Goal: Information Seeking & Learning: Learn about a topic

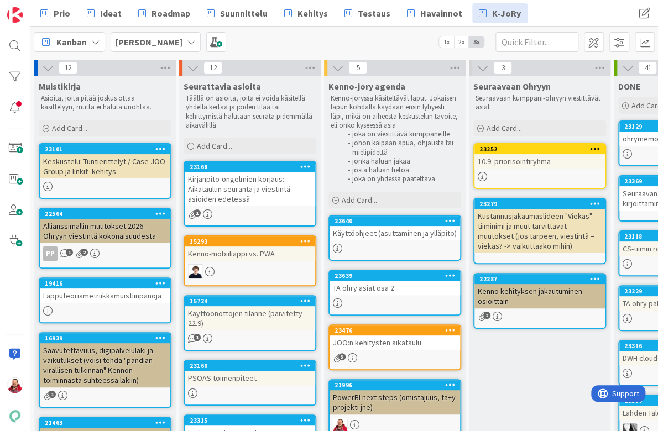
click at [362, 226] on div "Käyttöohjeet (asuttaminen ja ylläpito)" at bounding box center [395, 233] width 131 height 14
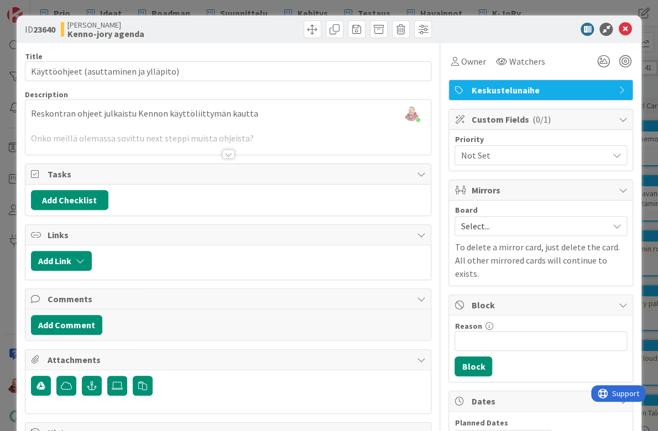
click at [227, 139] on div at bounding box center [228, 141] width 406 height 28
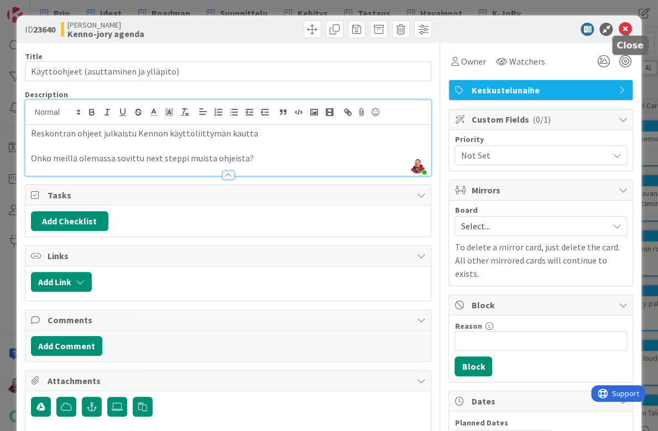
click at [625, 28] on icon at bounding box center [624, 29] width 13 height 13
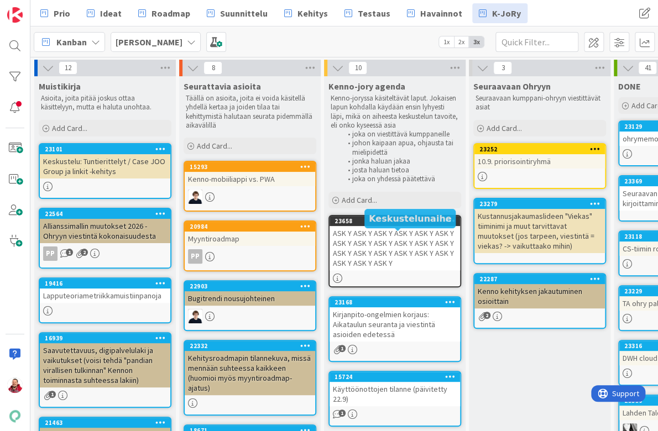
scroll to position [43, 0]
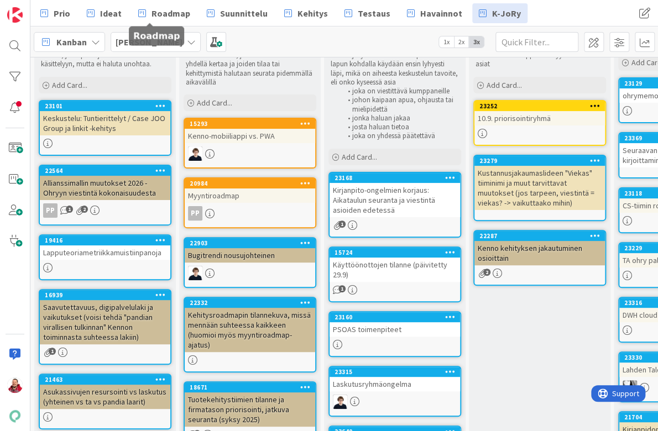
click at [148, 32] on div "Kenno JoRy" at bounding box center [156, 42] width 90 height 20
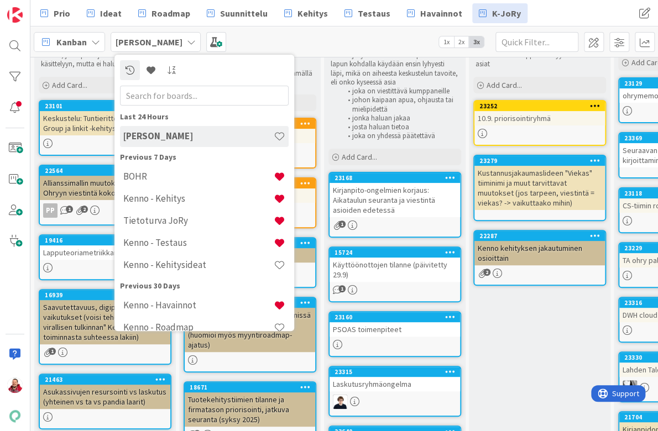
click at [144, 38] on b "Kenno JoRy" at bounding box center [149, 42] width 67 height 11
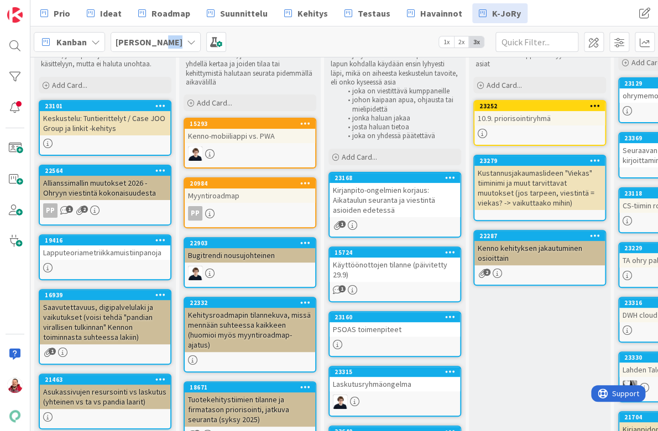
click at [144, 38] on b "Kenno JoRy" at bounding box center [149, 42] width 67 height 11
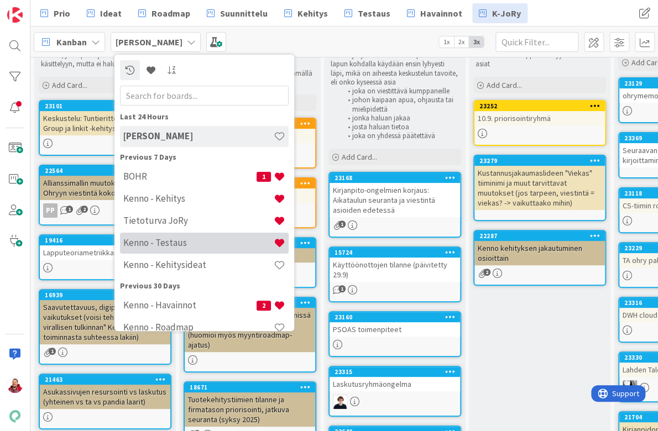
click at [170, 233] on div "Kenno - Testaus" at bounding box center [204, 243] width 169 height 21
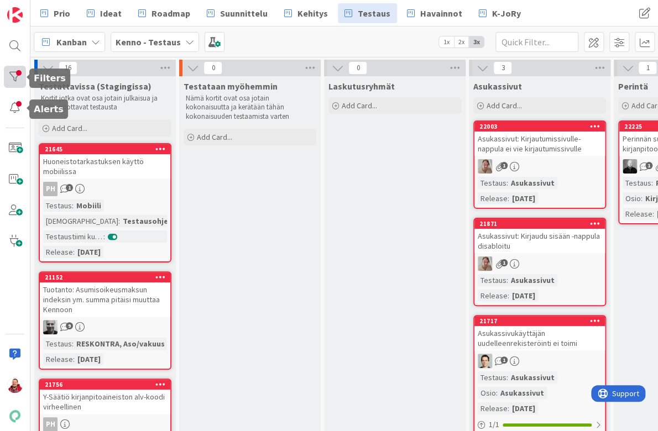
click at [15, 70] on div at bounding box center [15, 77] width 22 height 22
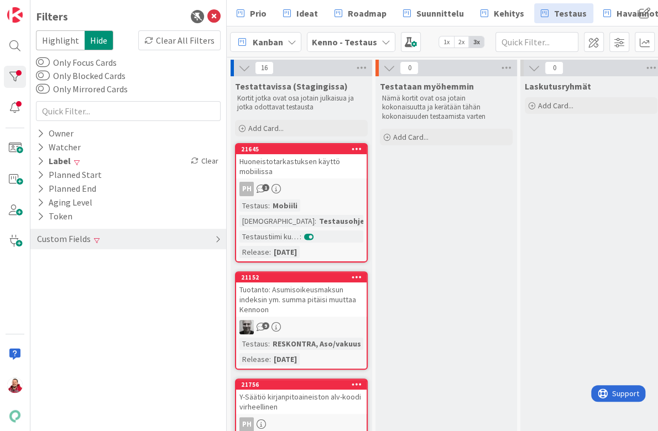
click at [77, 232] on div "Custom Fields" at bounding box center [64, 239] width 56 height 14
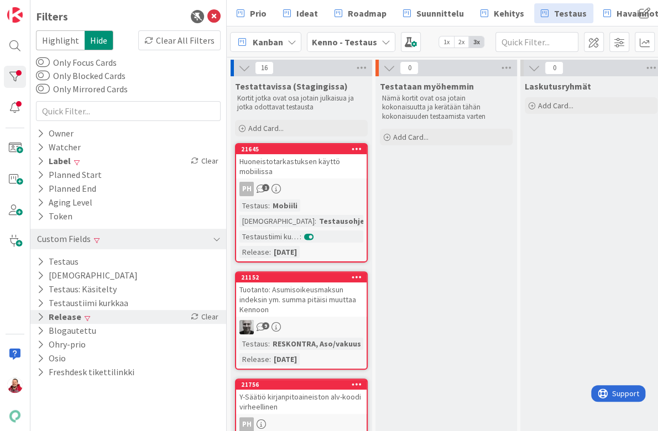
click at [91, 310] on div "Release Clear" at bounding box center [128, 317] width 196 height 14
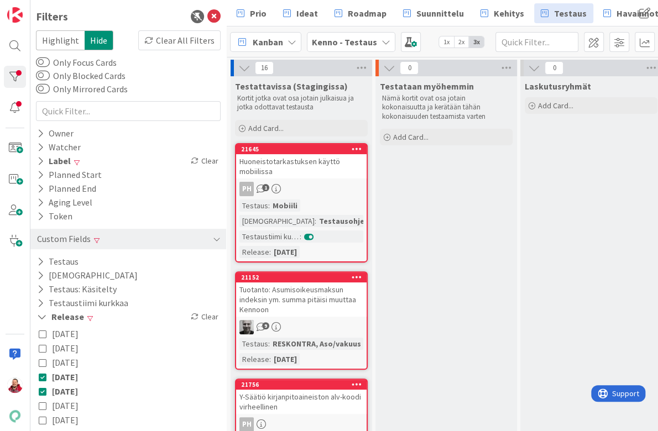
click at [41, 373] on icon at bounding box center [43, 377] width 8 height 8
click at [42, 388] on icon at bounding box center [43, 392] width 8 height 8
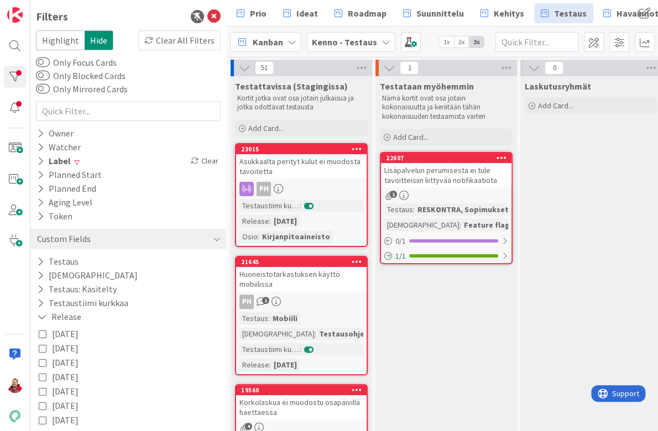
click at [49, 327] on button "2025-09-22" at bounding box center [59, 334] width 40 height 14
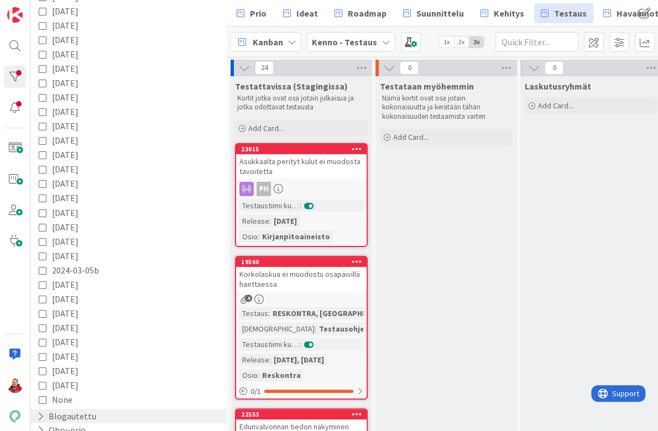
scroll to position [610, 0]
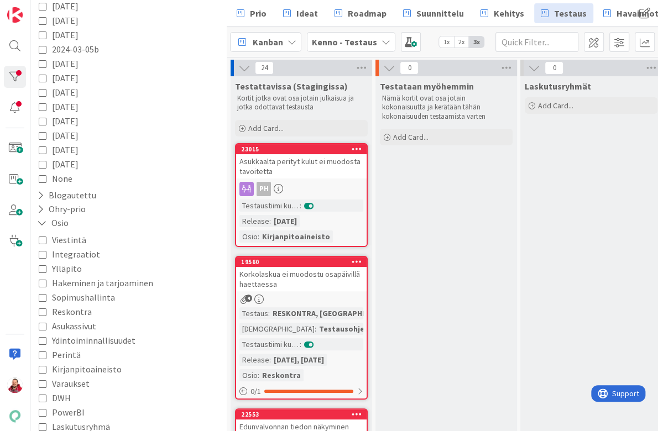
scroll to position [831, 0]
click at [43, 366] on icon at bounding box center [43, 370] width 8 height 8
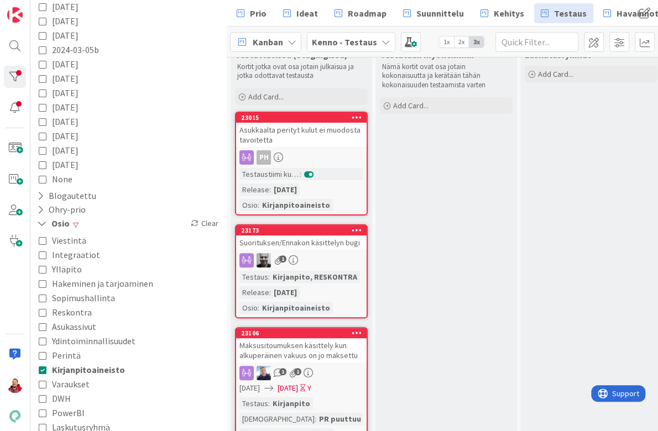
scroll to position [0, 0]
click at [303, 236] on div "Suorituksen/Ennakon käsittelyn bugi" at bounding box center [301, 243] width 131 height 14
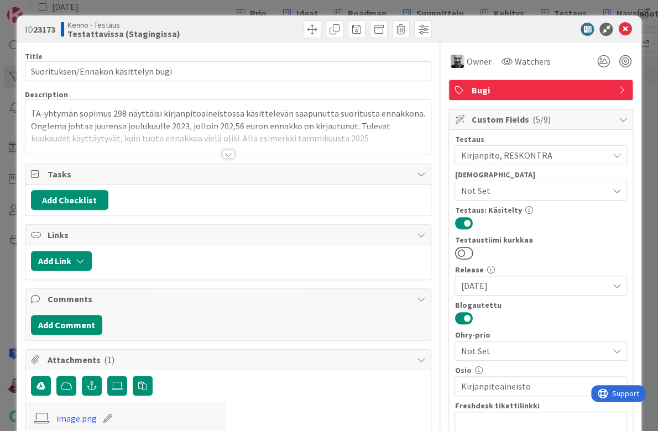
click at [231, 150] on div at bounding box center [228, 154] width 12 height 9
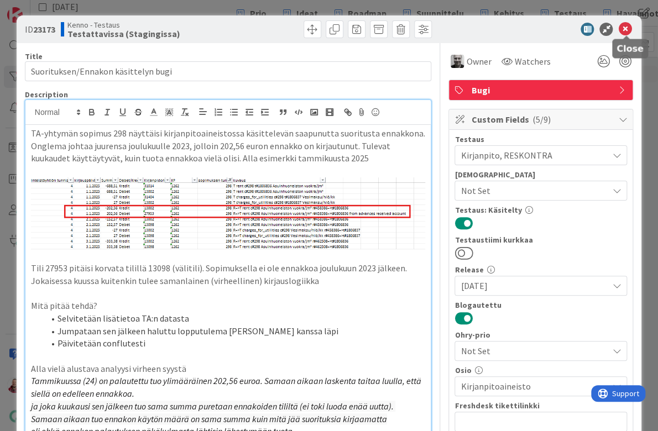
scroll to position [-1, 0]
click at [631, 33] on div at bounding box center [536, 29] width 196 height 13
click at [627, 27] on icon at bounding box center [624, 29] width 13 height 13
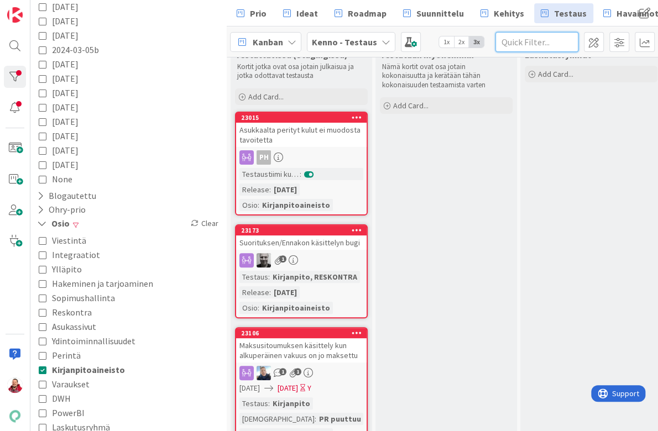
click at [535, 35] on input "text" at bounding box center [537, 42] width 83 height 20
type input "sitou"
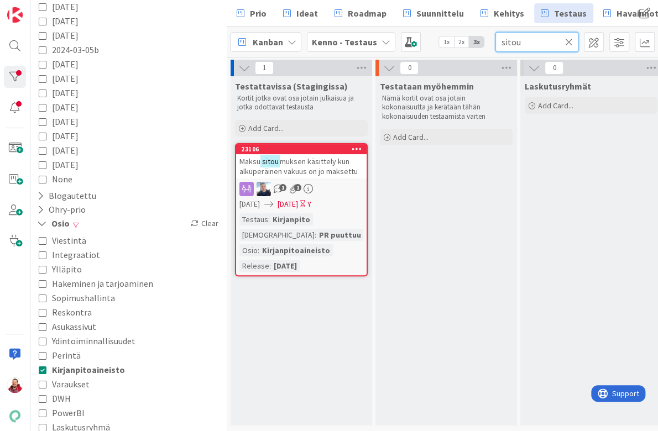
type input "sitou"
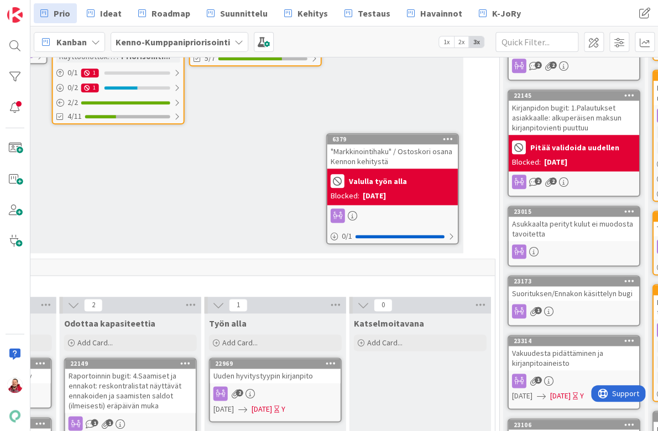
scroll to position [469, 998]
click at [256, 369] on div "Uuden hyvitystyypin kirjanpito" at bounding box center [275, 376] width 131 height 14
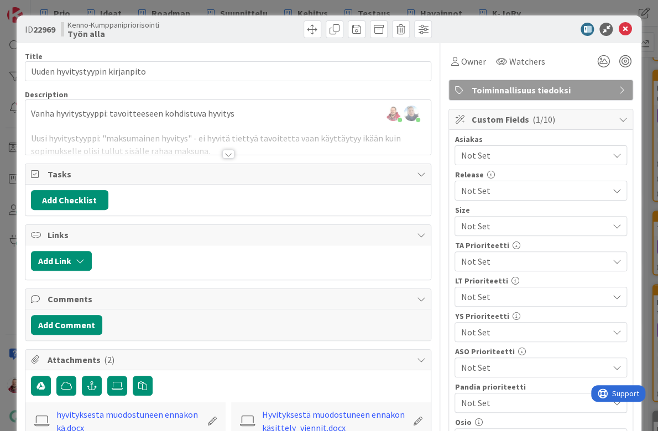
click at [228, 150] on div at bounding box center [228, 154] width 12 height 9
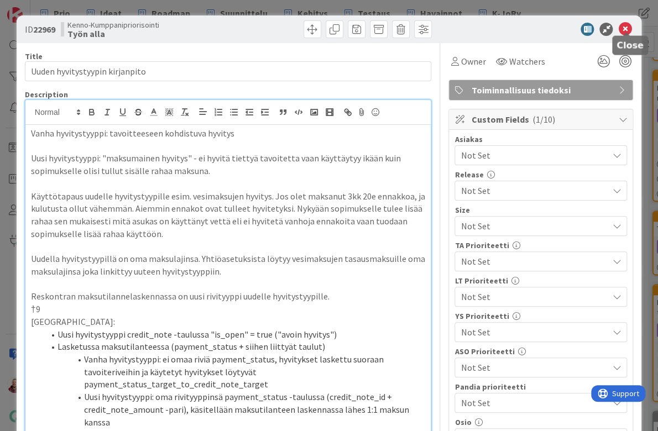
click at [626, 25] on icon at bounding box center [624, 29] width 13 height 13
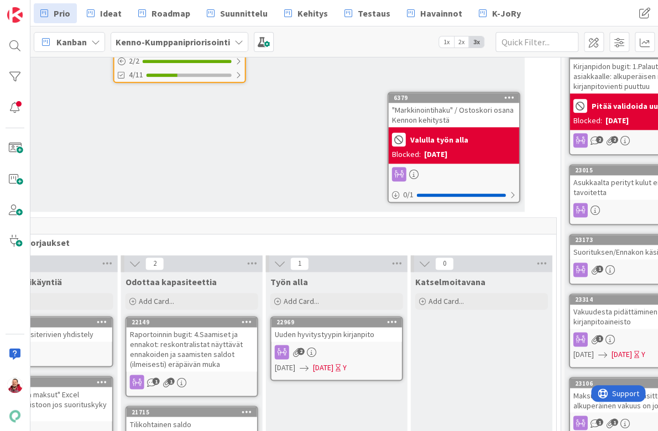
scroll to position [510, 913]
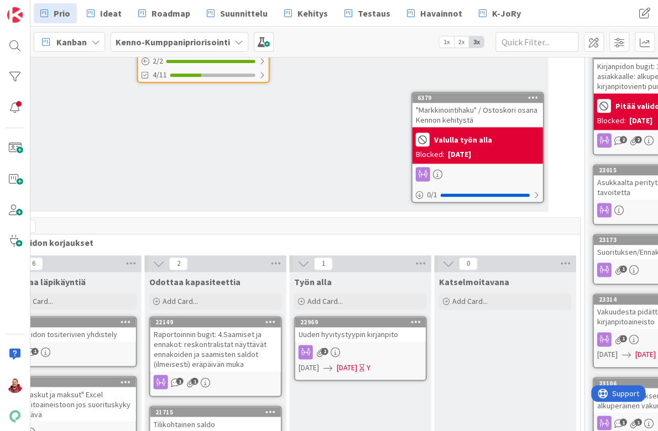
click at [217, 327] on div "Raportoinnin bugit: 4.Saamiset ja ennakot: reskontralistat näyttävät ennakoiden…" at bounding box center [215, 349] width 131 height 44
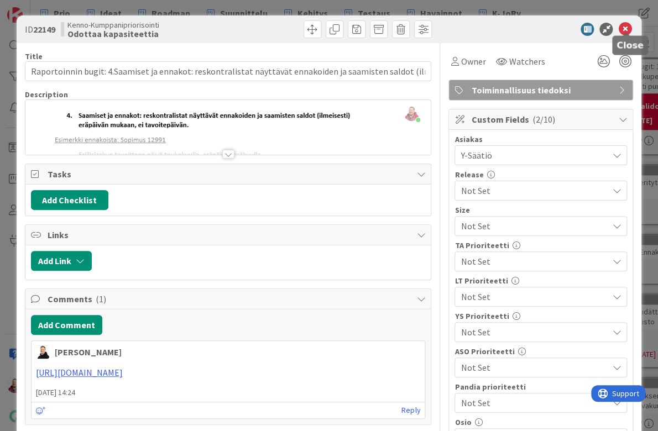
click at [628, 28] on icon at bounding box center [624, 29] width 13 height 13
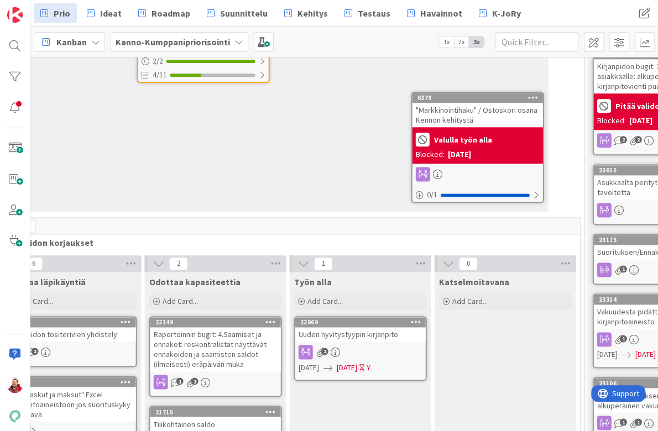
click at [197, 417] on div "Tilikohtainen saldo" at bounding box center [215, 424] width 131 height 14
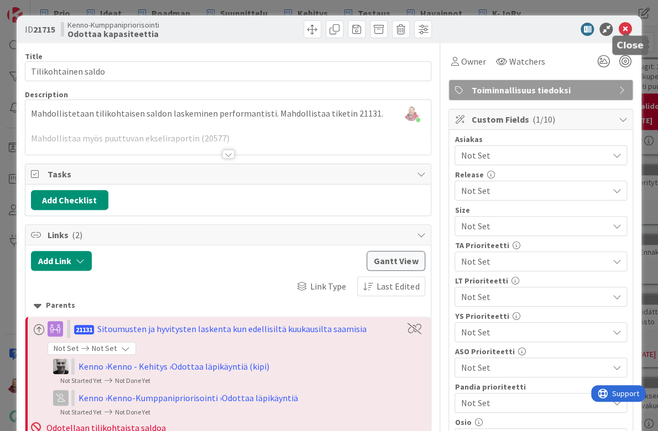
click at [627, 23] on icon at bounding box center [624, 29] width 13 height 13
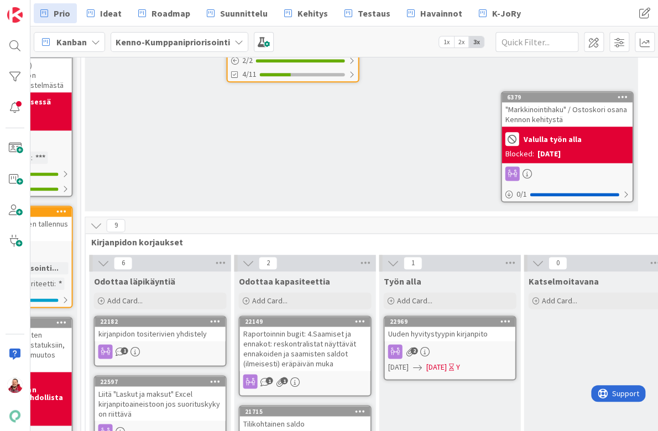
click at [162, 327] on div "kirjanpidon tositerivien yhdistely" at bounding box center [160, 334] width 131 height 14
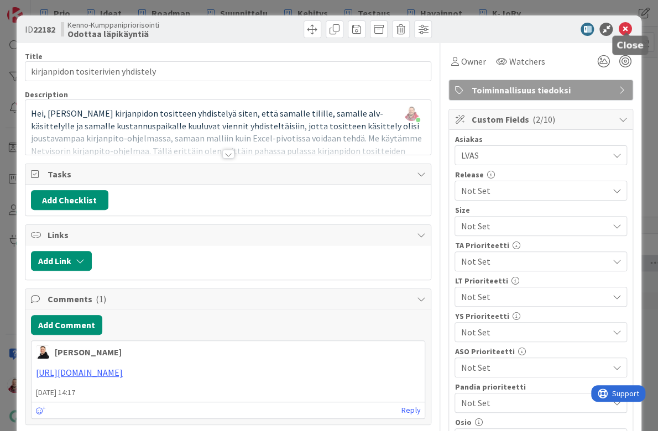
click at [626, 27] on icon at bounding box center [624, 29] width 13 height 13
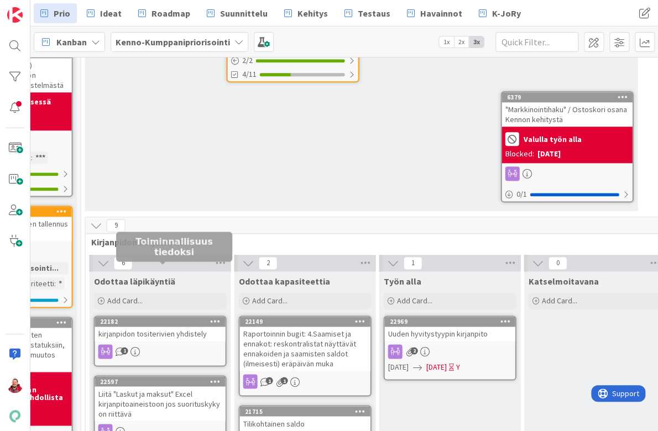
click at [146, 345] on div "1" at bounding box center [160, 352] width 131 height 14
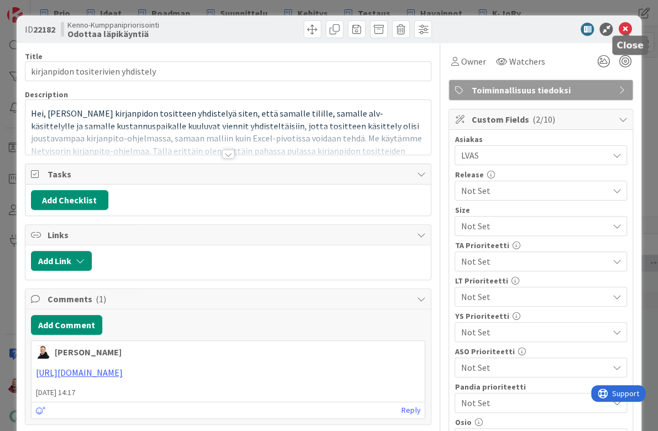
click at [623, 23] on icon at bounding box center [624, 29] width 13 height 13
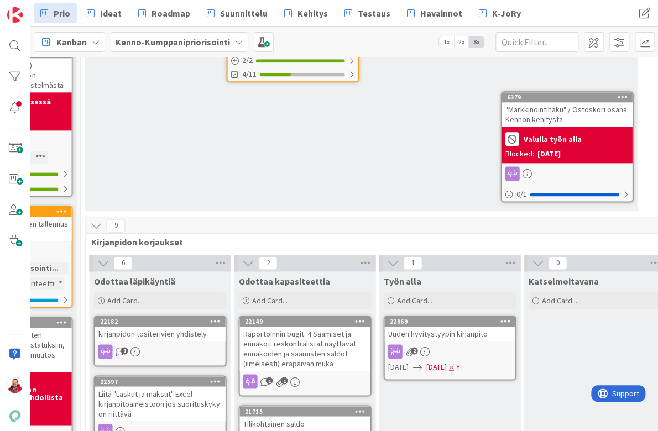
click at [164, 387] on div "Liitä "Laskut ja maksut" Excel kirjanpitoaineistoon jos suorituskyky on riittävä" at bounding box center [160, 404] width 131 height 34
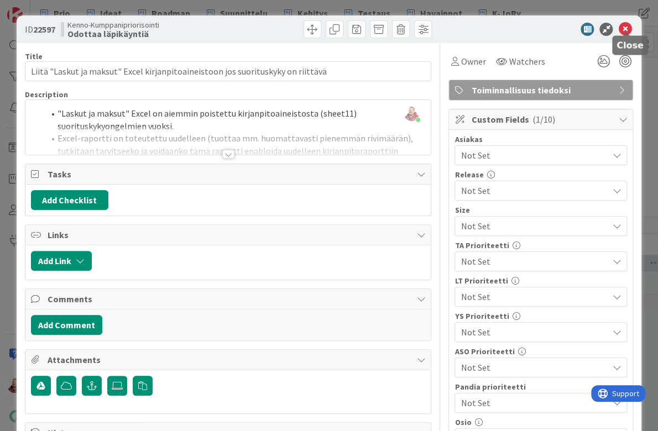
click at [625, 24] on icon at bounding box center [624, 29] width 13 height 13
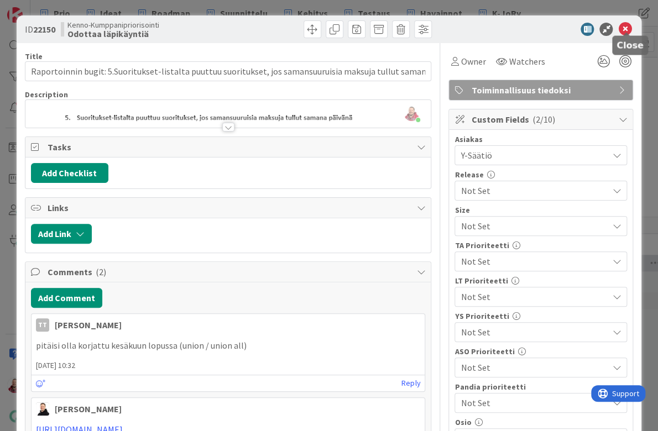
click at [624, 24] on icon at bounding box center [624, 29] width 13 height 13
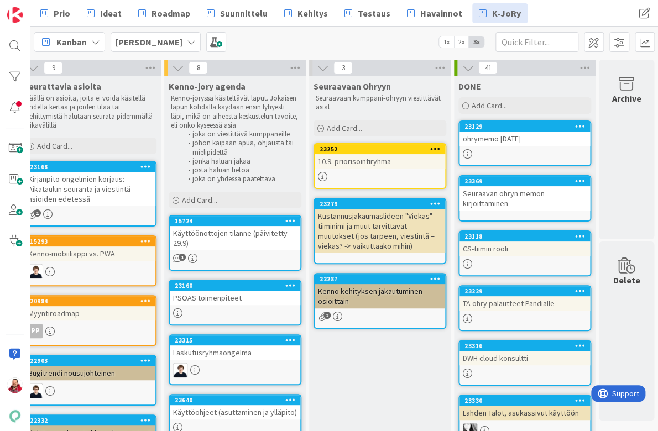
click at [254, 346] on div "Laskutusryhmäongelma" at bounding box center [235, 353] width 131 height 14
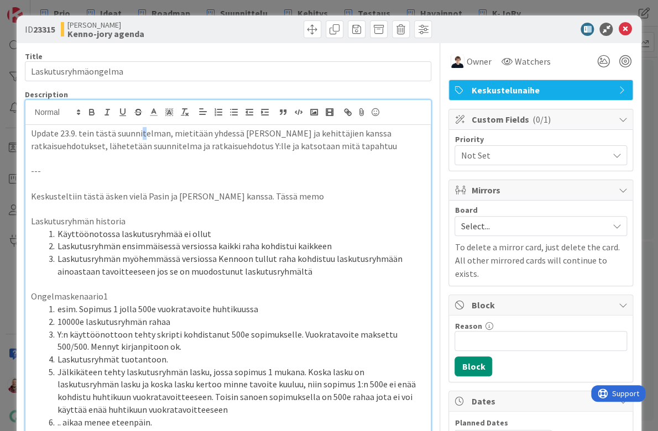
click at [123, 127] on p "Update 23.9. tein tästä suunnitelman, mietitään yhdessä Sannan ja kehittäjien k…" at bounding box center [228, 139] width 395 height 25
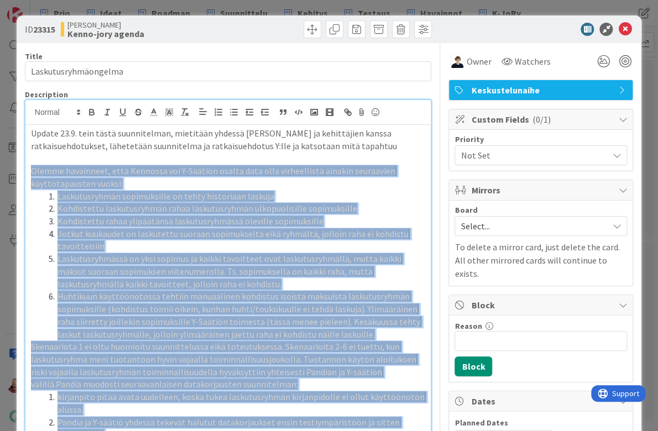
drag, startPoint x: 122, startPoint y: 387, endPoint x: -1, endPoint y: 148, distance: 268.7
click at [0, 148] on html "Prio Ideat Roadmap Suunnittelu Kehitys Testaus Havainnot K-JoRy Prio Ideat Road…" at bounding box center [329, 215] width 658 height 431
click at [157, 107] on icon at bounding box center [154, 112] width 10 height 10
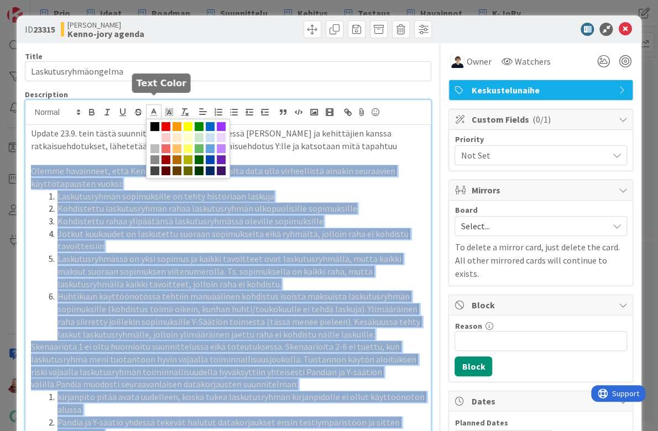
click at [153, 122] on span at bounding box center [154, 126] width 9 height 9
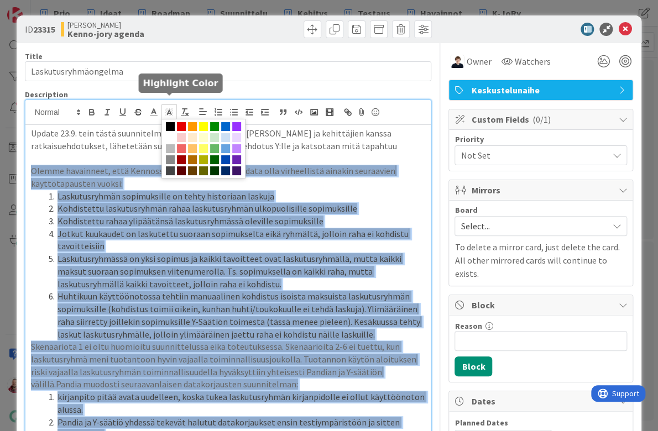
click at [168, 113] on line at bounding box center [169, 113] width 3 height 0
click at [168, 133] on span at bounding box center [170, 137] width 9 height 9
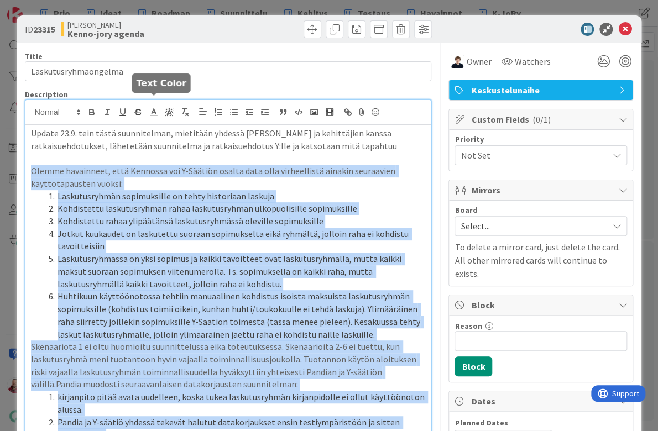
click at [154, 107] on icon at bounding box center [154, 112] width 10 height 10
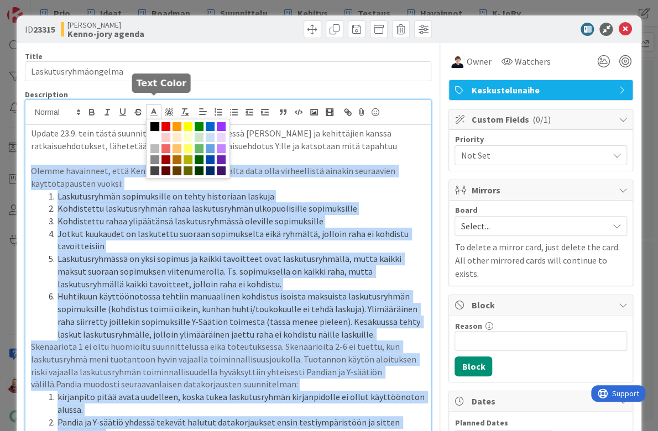
click at [154, 122] on span at bounding box center [154, 126] width 9 height 9
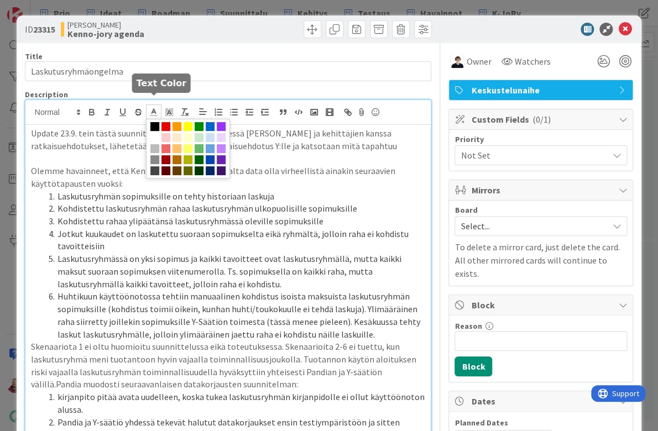
click at [133, 215] on li "Kohdistettu rahaa ylipäätänsä laskutusryhmässä oleville sopimuksille" at bounding box center [235, 221] width 382 height 13
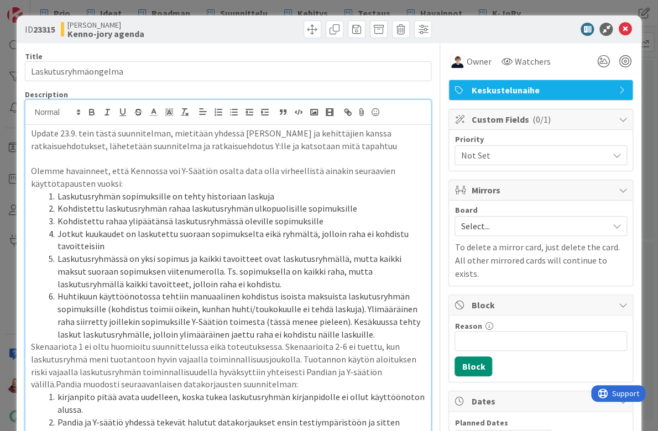
click at [206, 25] on div "Kenno JoRy Kenno-jory agenda" at bounding box center [143, 29] width 165 height 18
click at [515, 29] on div at bounding box center [536, 29] width 196 height 13
click at [623, 23] on icon at bounding box center [624, 29] width 13 height 13
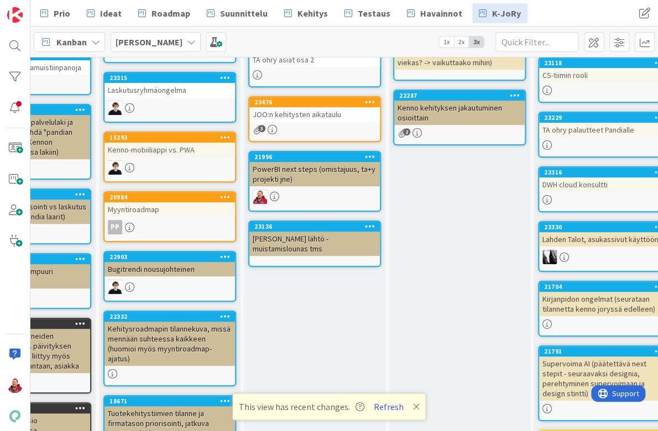
scroll to position [292, 80]
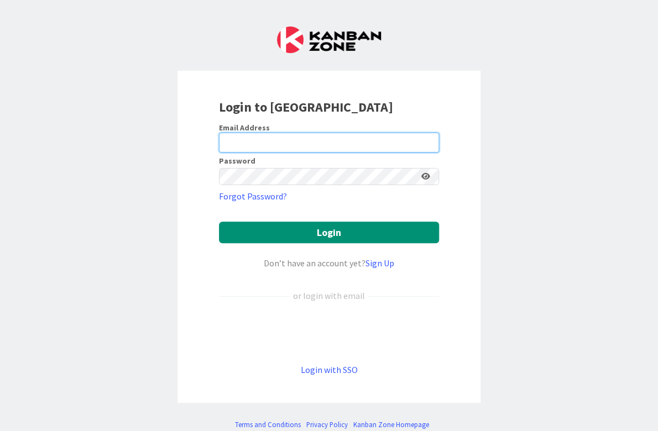
click at [0, 431] on com-1password-button at bounding box center [0, 431] width 0 height 0
type input "juhani.snellman@pandia.fi"
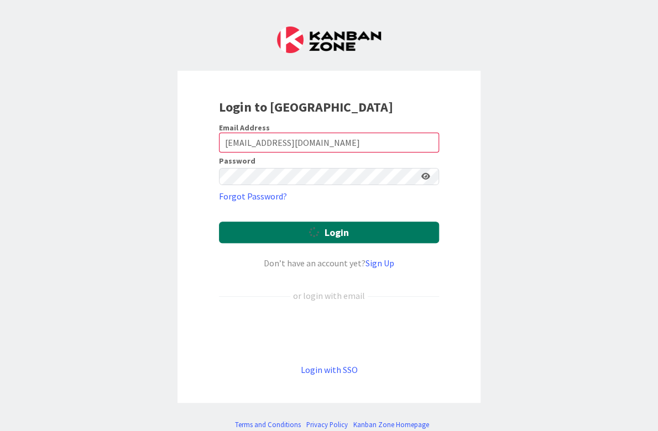
click at [299, 222] on button "Login" at bounding box center [329, 233] width 220 height 22
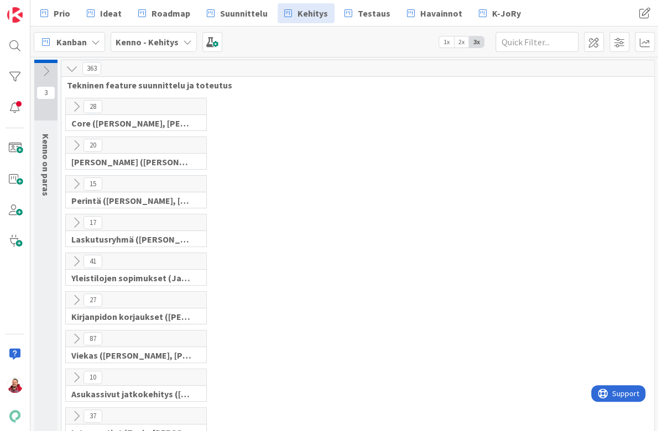
click at [73, 294] on icon at bounding box center [76, 300] width 12 height 12
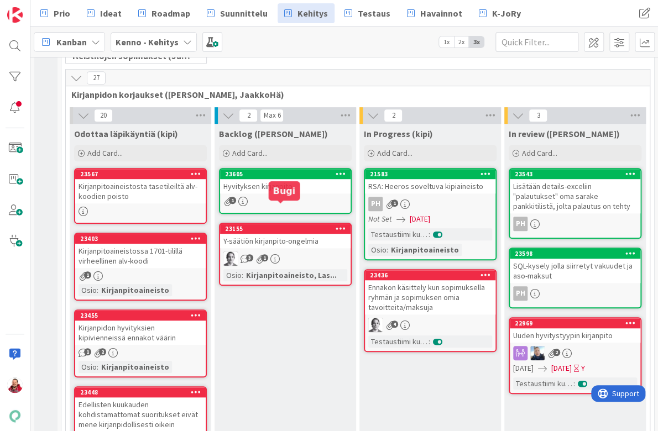
scroll to position [223, 36]
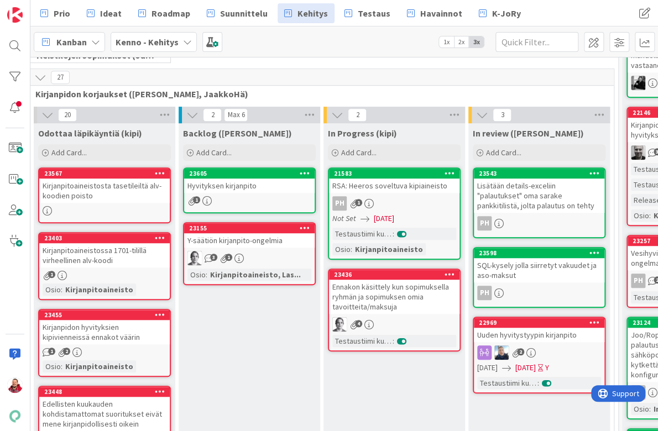
click at [242, 179] on div "Hyvityksen kirjanpito" at bounding box center [249, 186] width 131 height 14
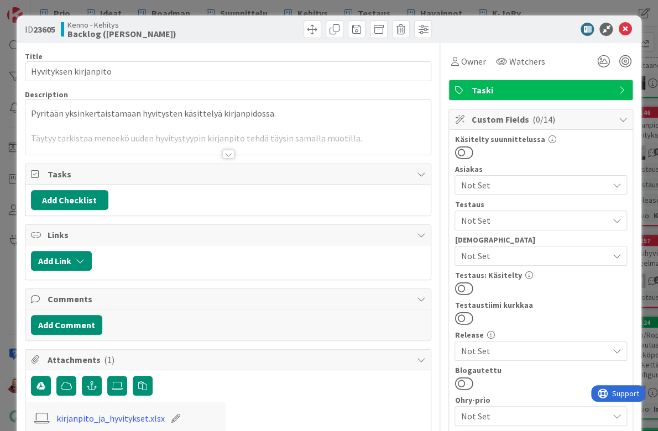
click at [226, 150] on div at bounding box center [228, 154] width 12 height 9
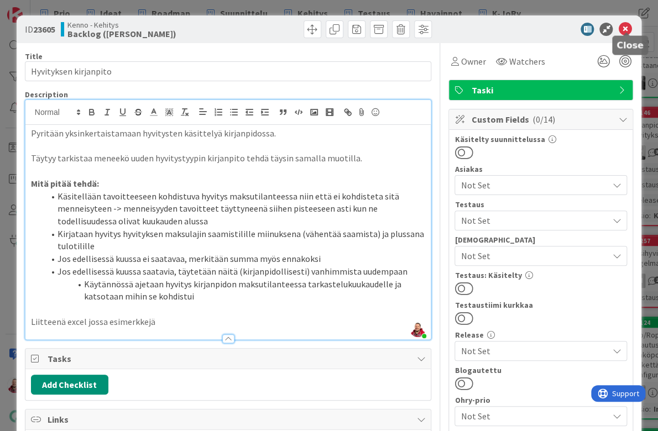
click at [625, 28] on icon at bounding box center [624, 29] width 13 height 13
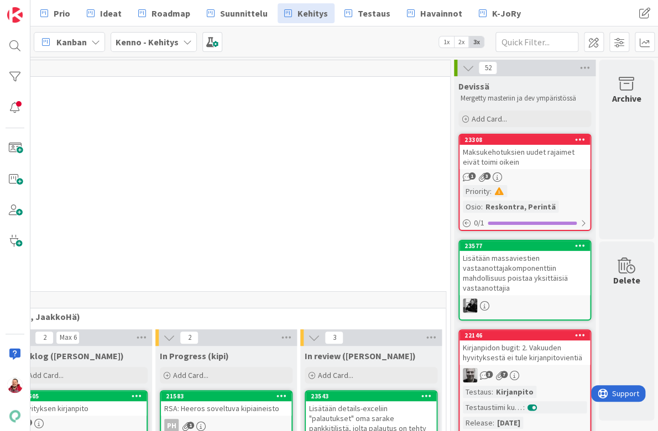
scroll to position [0, 204]
click at [15, 72] on div at bounding box center [15, 77] width 22 height 22
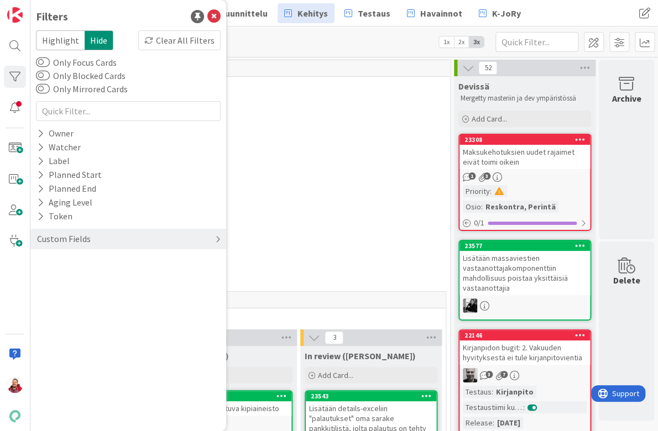
click at [50, 232] on div "Custom Fields" at bounding box center [64, 239] width 56 height 14
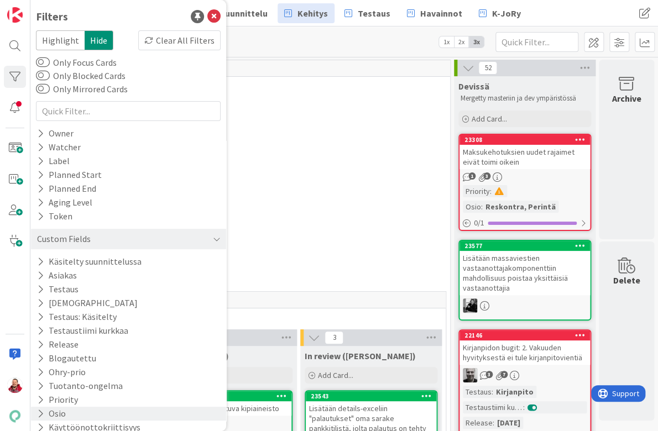
click at [38, 409] on icon at bounding box center [40, 413] width 7 height 9
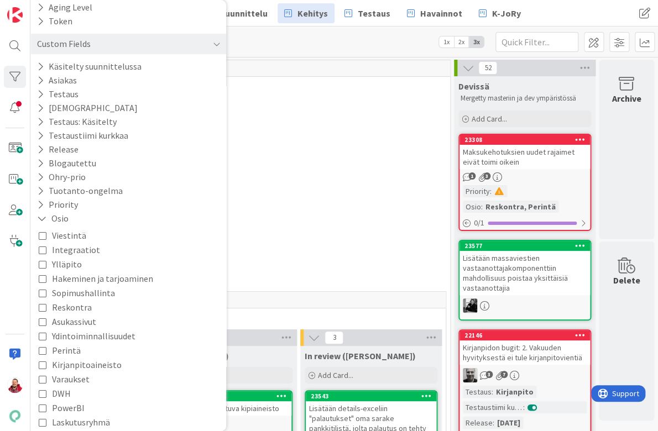
scroll to position [195, 0]
click at [58, 358] on span "Kirjanpitoaineisto" at bounding box center [87, 365] width 70 height 14
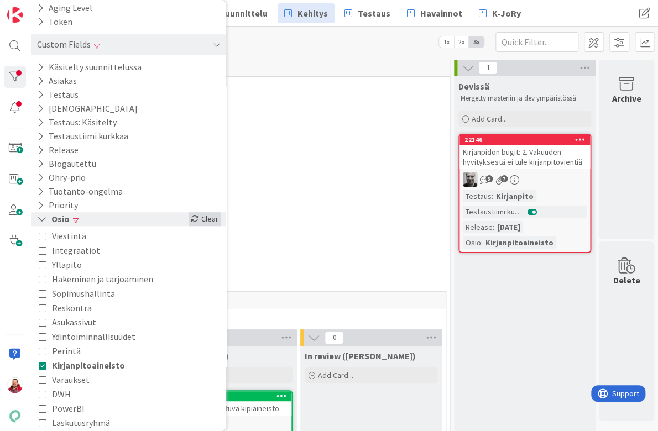
click at [208, 212] on div "Clear" at bounding box center [205, 219] width 32 height 14
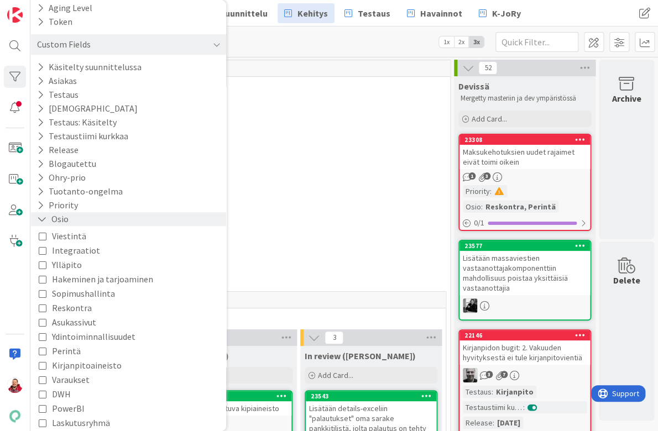
click at [303, 225] on div "17 Laskutusryhmä (Antti, Keijo)" at bounding box center [153, 233] width 589 height 39
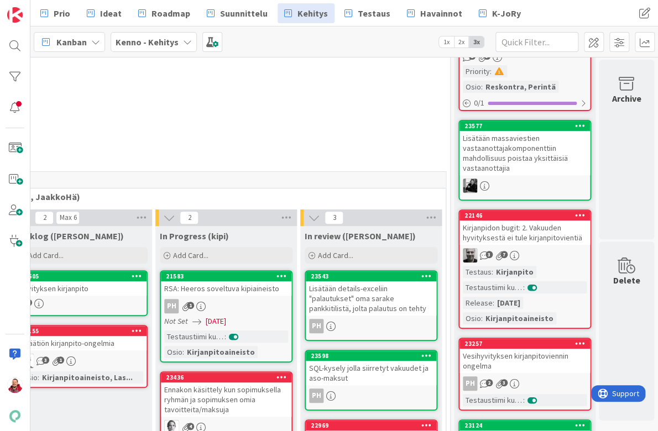
scroll to position [53, 204]
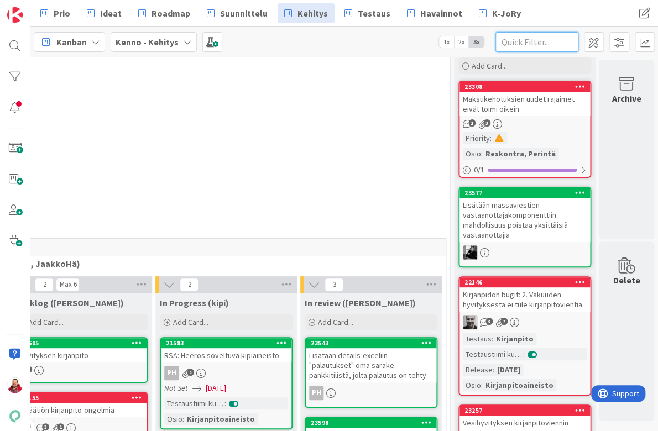
click at [518, 44] on input "text" at bounding box center [537, 42] width 83 height 20
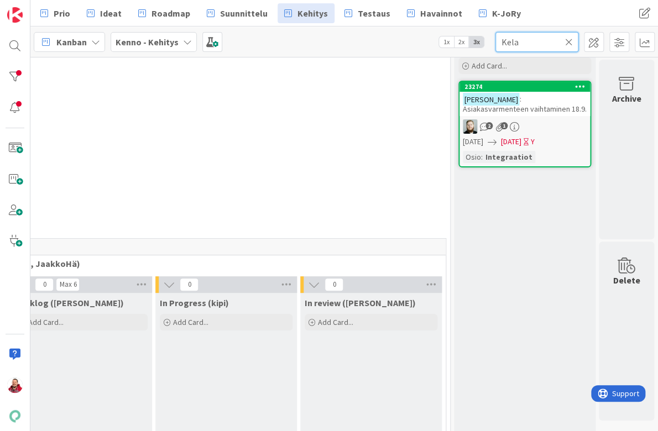
type input "Kela"
click at [568, 40] on icon at bounding box center [569, 42] width 8 height 10
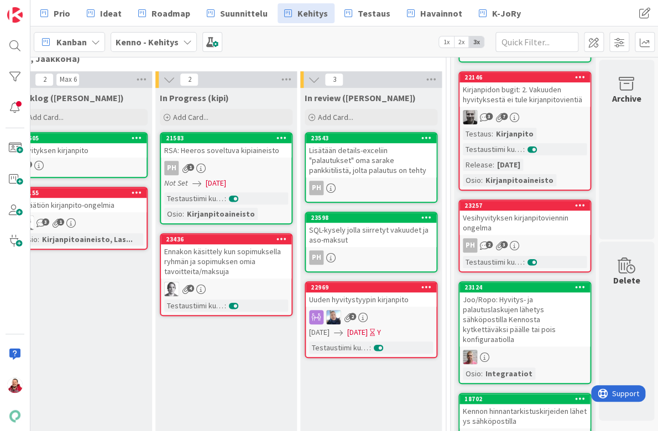
scroll to position [311, 204]
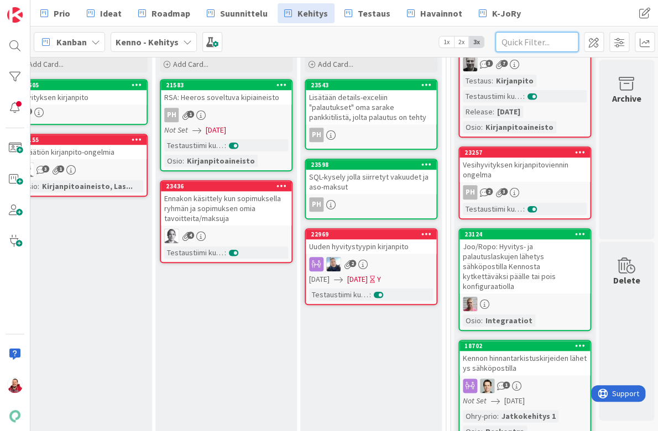
click at [529, 42] on input "text" at bounding box center [537, 42] width 83 height 20
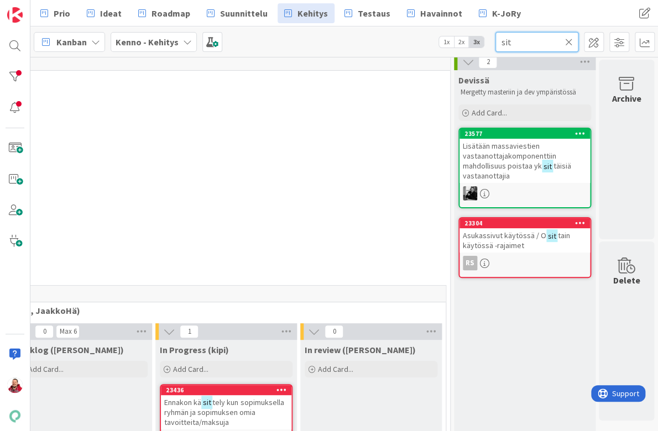
scroll to position [6, 204]
type input "sitou"
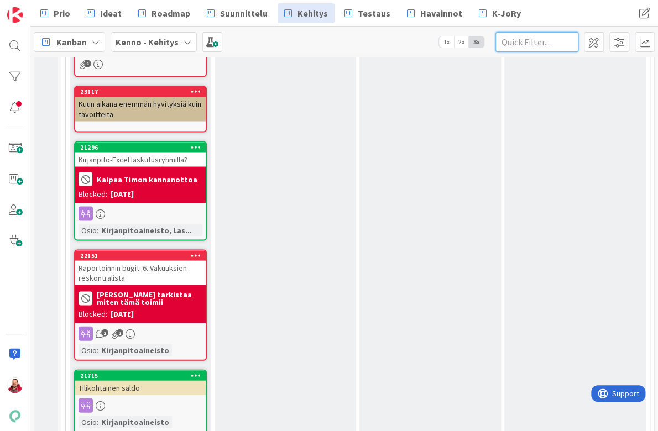
scroll to position [801, 0]
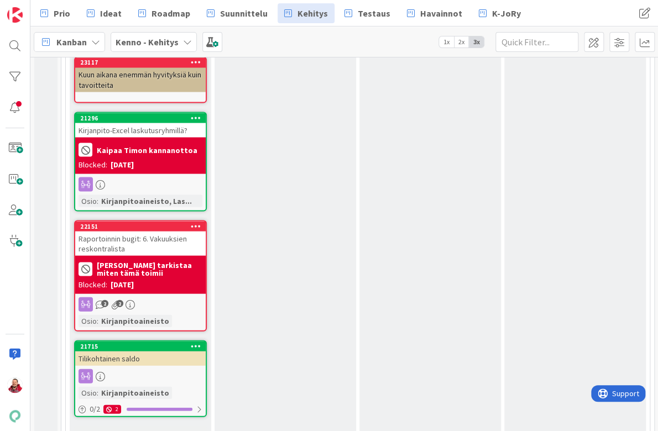
click at [107, 426] on link "Show More (10)" at bounding box center [140, 435] width 133 height 18
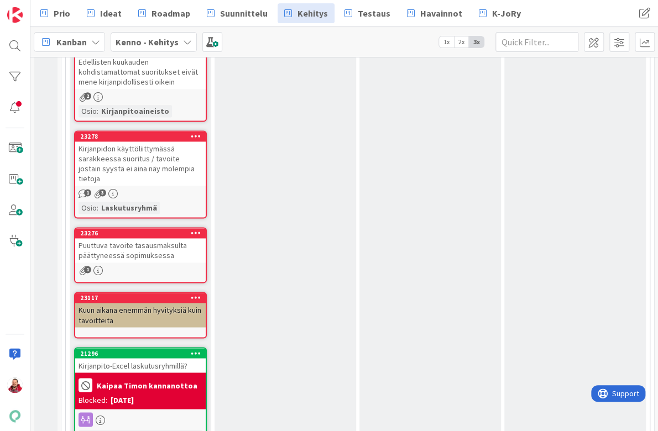
scroll to position [227, 0]
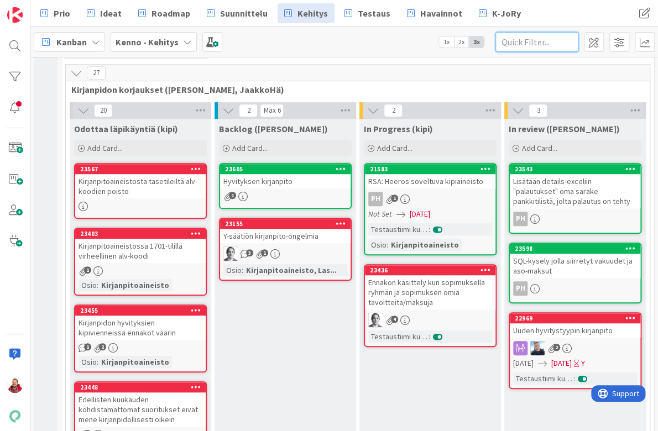
click at [524, 42] on input "text" at bounding box center [537, 42] width 83 height 20
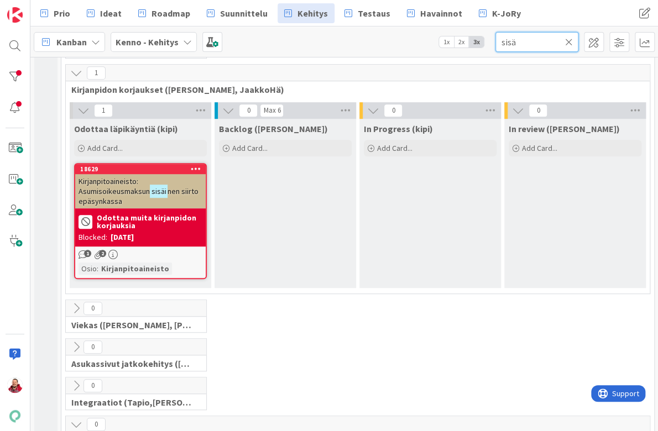
type input "sis"
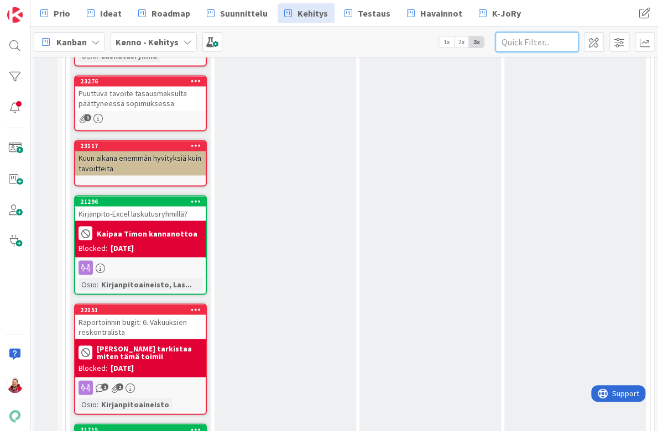
scroll to position [252, 0]
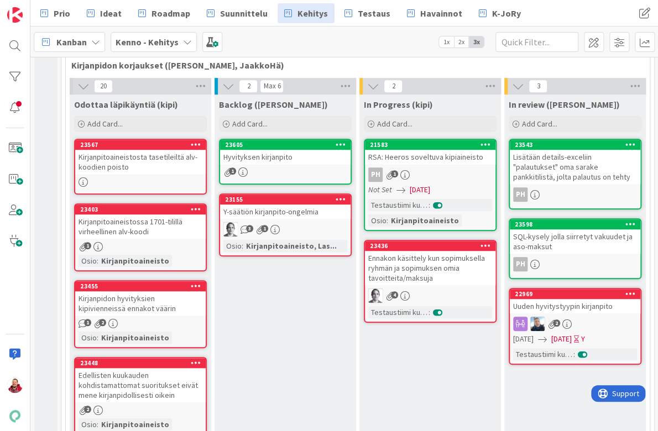
click at [273, 150] on div "Hyvityksen kirjanpito" at bounding box center [285, 157] width 131 height 14
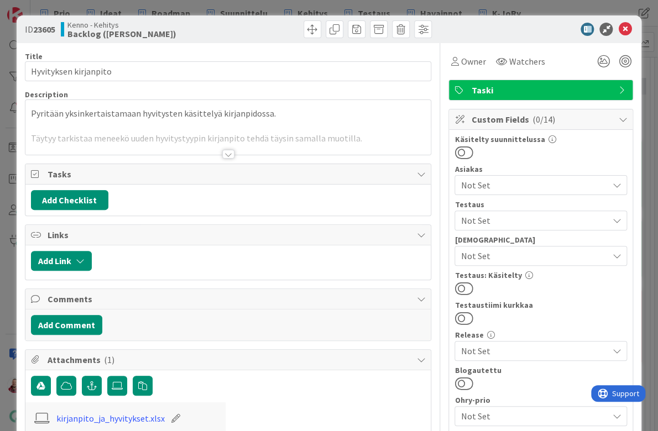
click at [227, 150] on div at bounding box center [228, 154] width 12 height 9
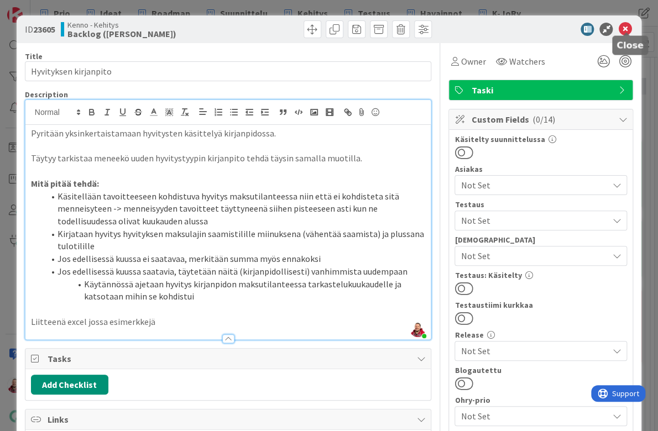
click at [626, 29] on icon at bounding box center [624, 29] width 13 height 13
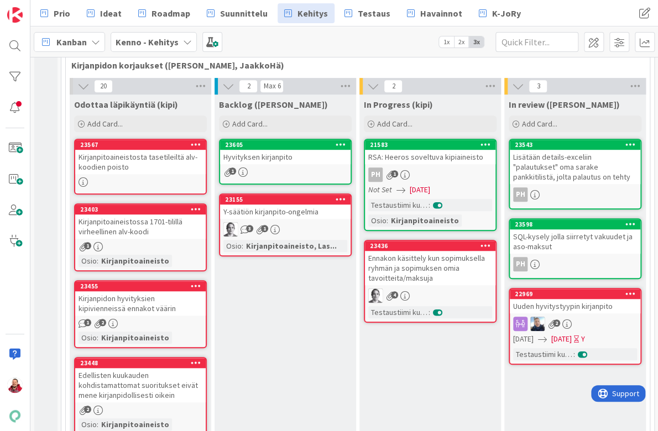
click at [282, 150] on div "Hyvityksen kirjanpito" at bounding box center [285, 157] width 131 height 14
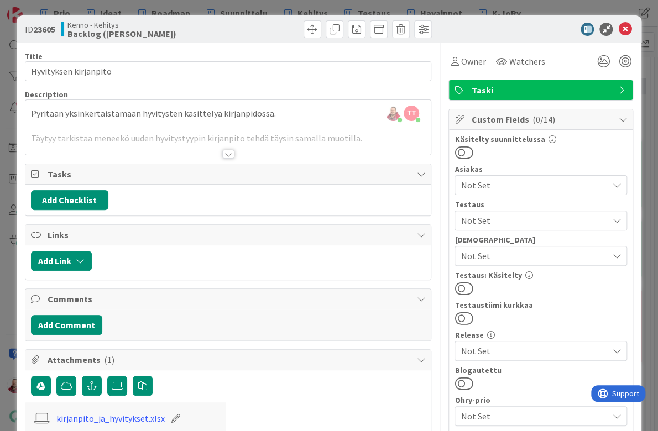
click at [628, 26] on icon at bounding box center [624, 29] width 13 height 13
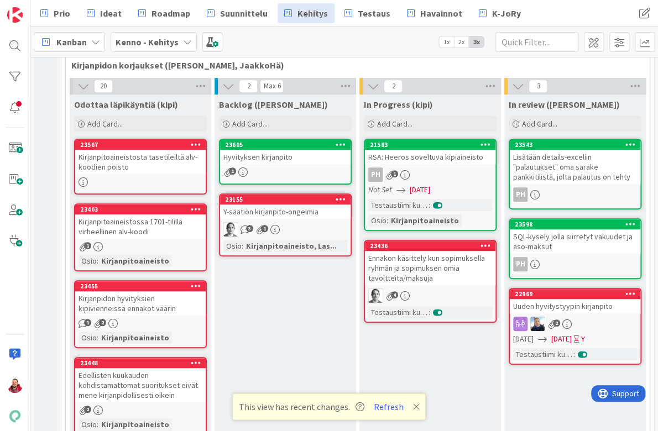
scroll to position [208, 0]
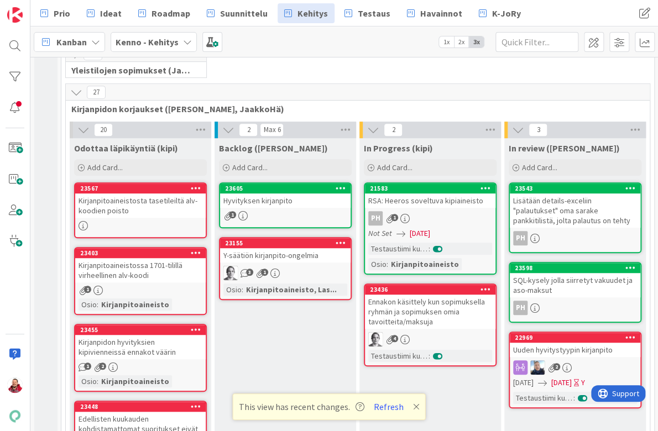
click at [74, 86] on icon at bounding box center [76, 92] width 12 height 12
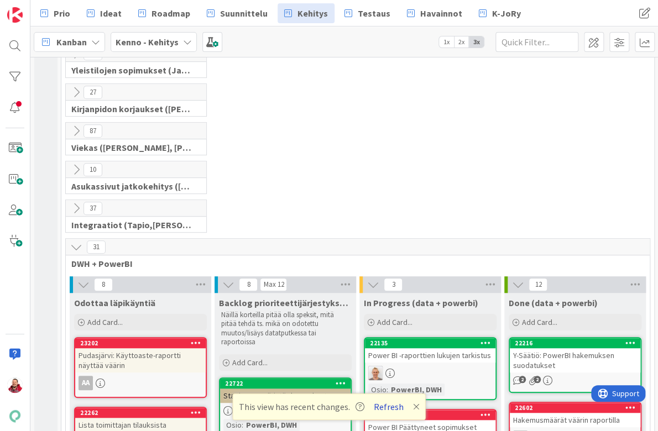
click at [379, 409] on button "Refresh" at bounding box center [389, 407] width 38 height 14
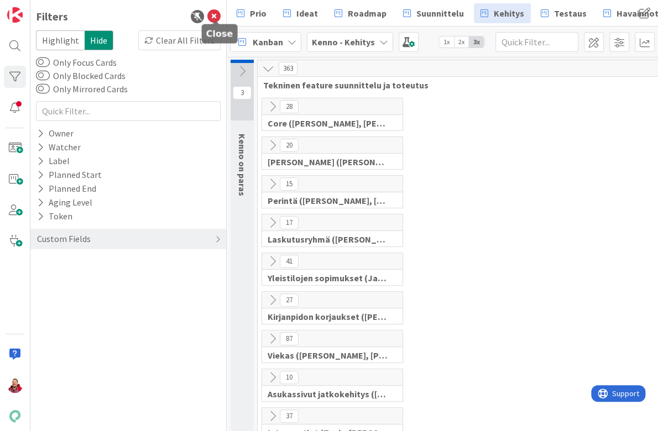
click at [215, 12] on icon at bounding box center [213, 16] width 13 height 13
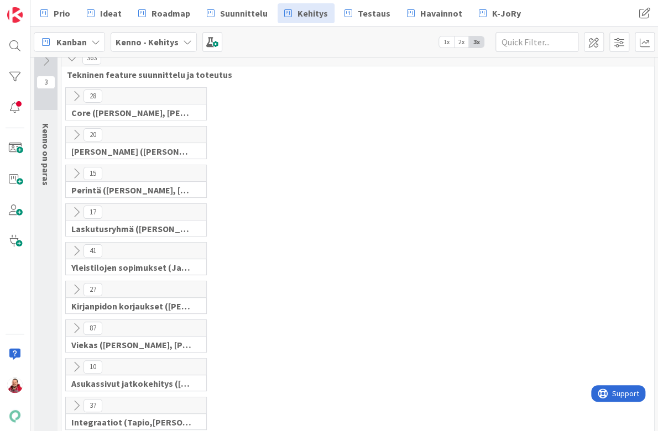
scroll to position [11, 0]
click at [77, 322] on icon at bounding box center [76, 328] width 12 height 12
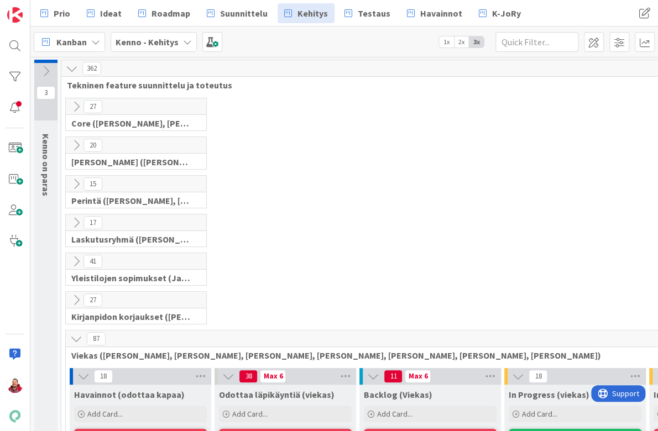
scroll to position [0, 0]
click at [77, 333] on icon at bounding box center [76, 339] width 12 height 12
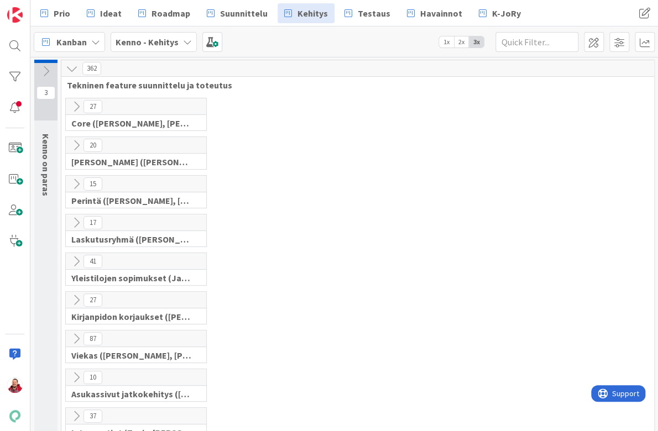
click at [75, 333] on icon at bounding box center [76, 339] width 12 height 12
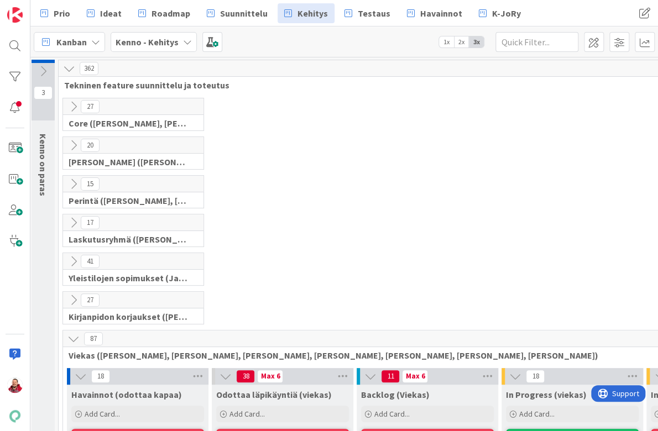
scroll to position [0, 3]
click at [71, 333] on icon at bounding box center [73, 339] width 12 height 12
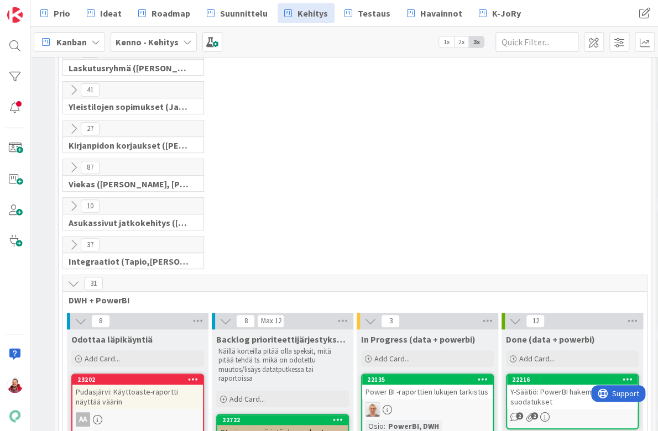
scroll to position [313, 3]
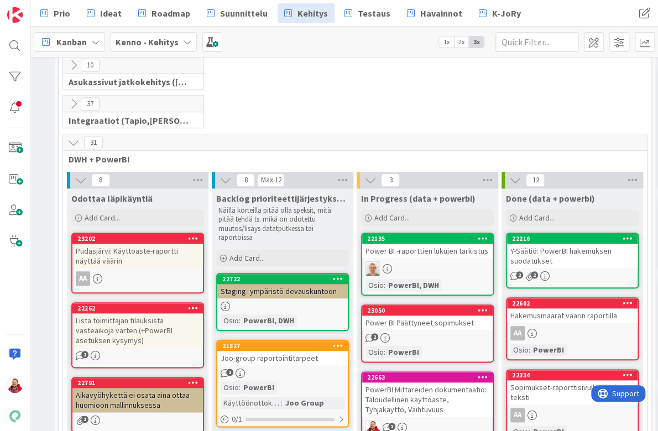
click at [73, 137] on icon at bounding box center [73, 143] width 12 height 12
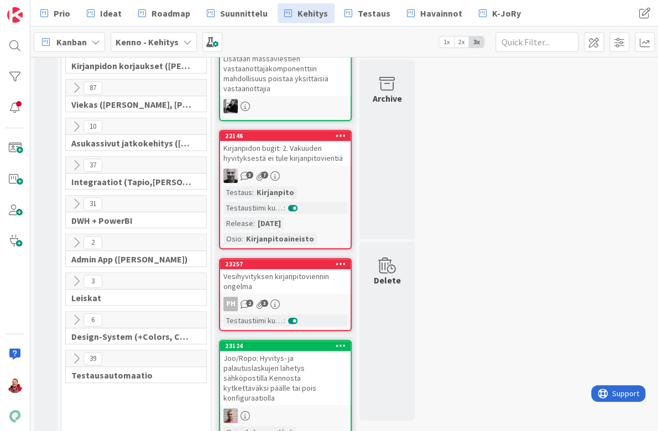
scroll to position [206, 0]
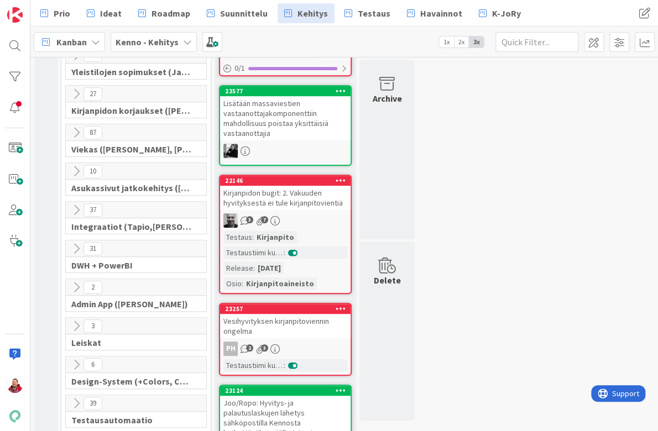
click at [70, 165] on icon at bounding box center [76, 171] width 12 height 12
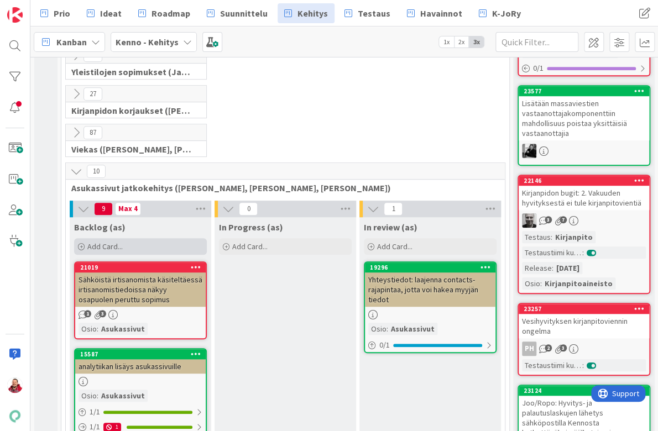
scroll to position [223, 1]
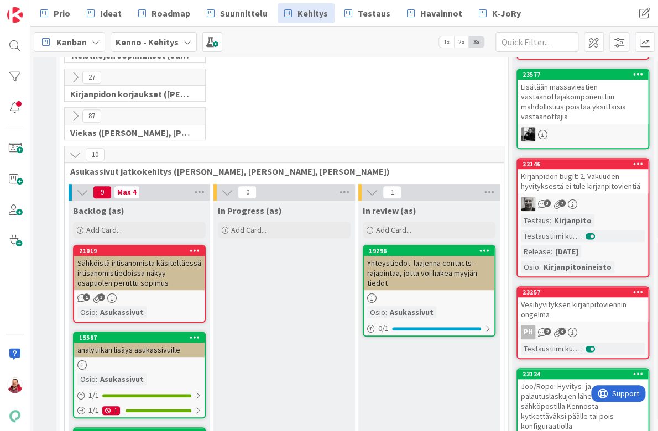
click at [77, 149] on icon at bounding box center [75, 155] width 12 height 12
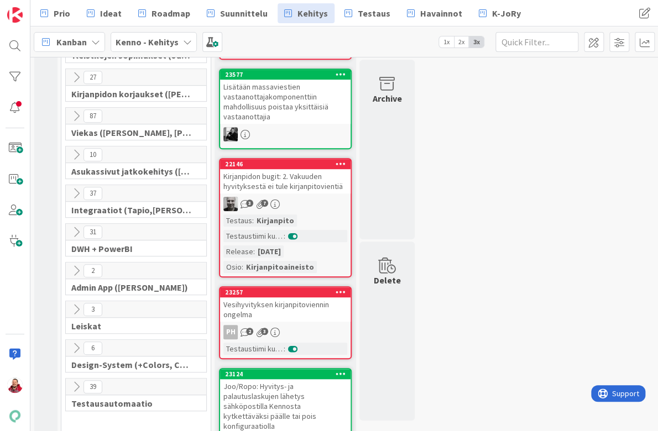
scroll to position [237, 0]
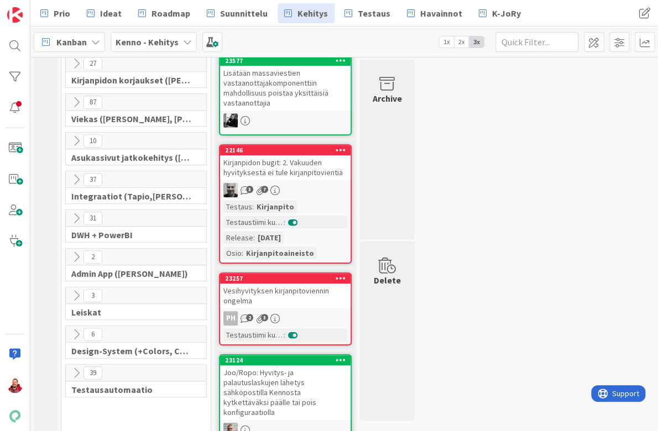
click at [72, 290] on icon at bounding box center [76, 296] width 12 height 12
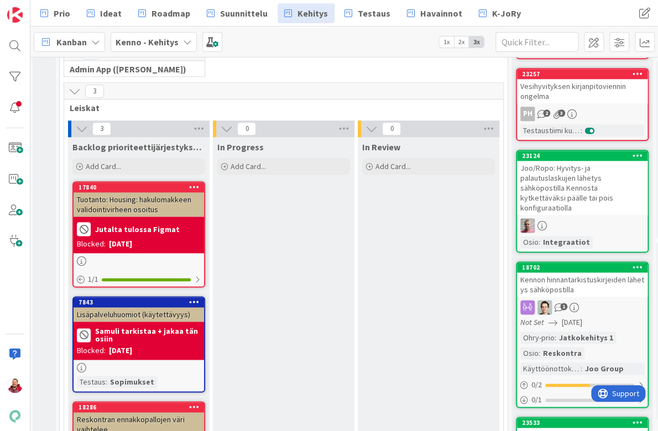
scroll to position [438, 2]
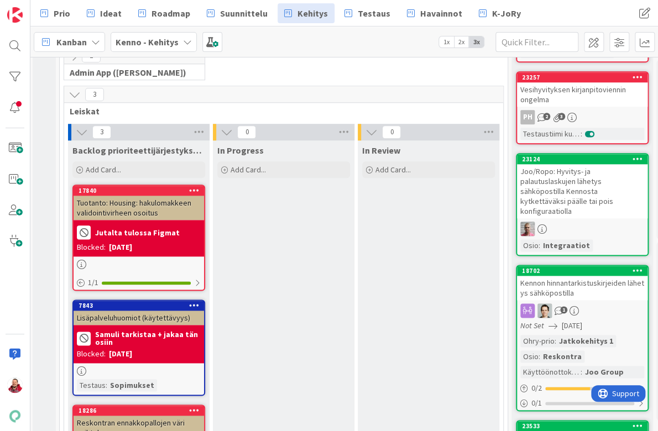
click at [75, 89] on icon at bounding box center [75, 95] width 12 height 12
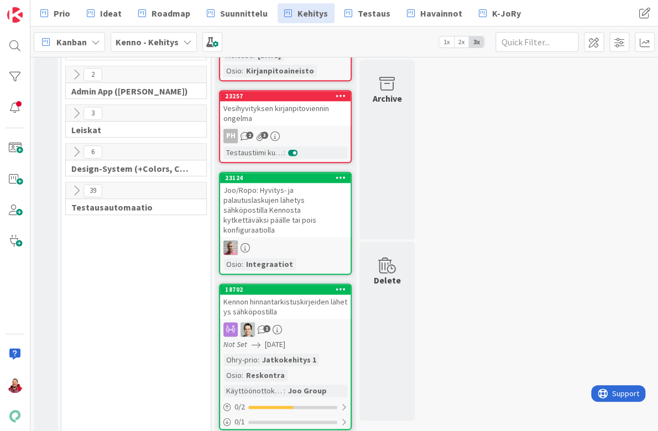
scroll to position [416, 0]
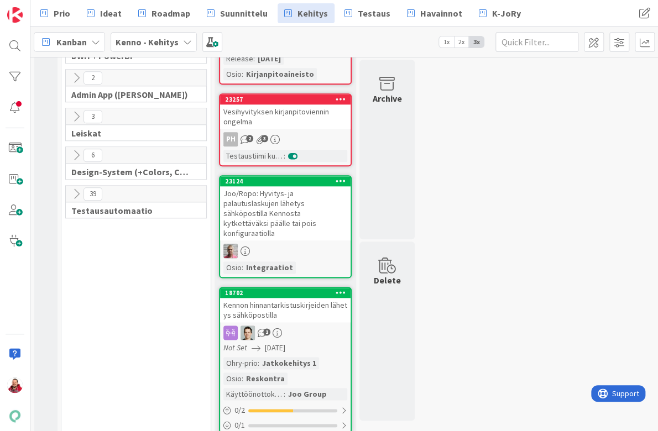
click at [77, 188] on icon at bounding box center [76, 194] width 12 height 12
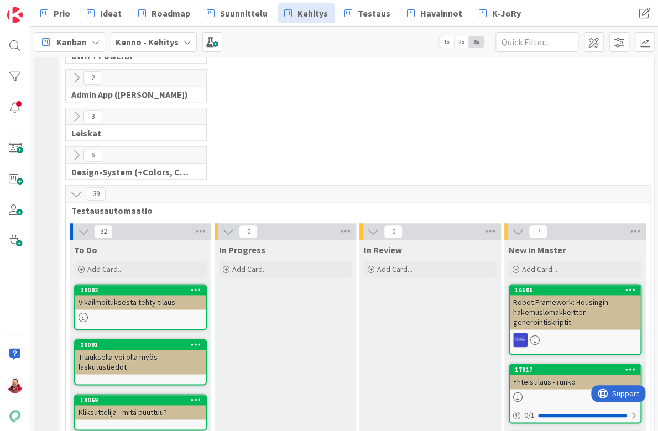
click at [77, 188] on icon at bounding box center [76, 194] width 12 height 12
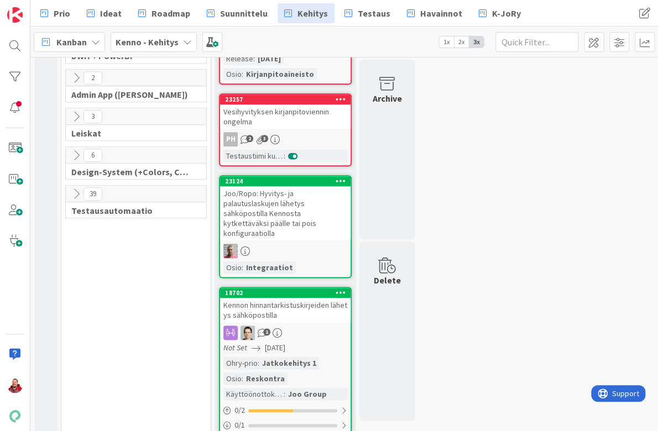
click at [77, 149] on icon at bounding box center [76, 155] width 12 height 12
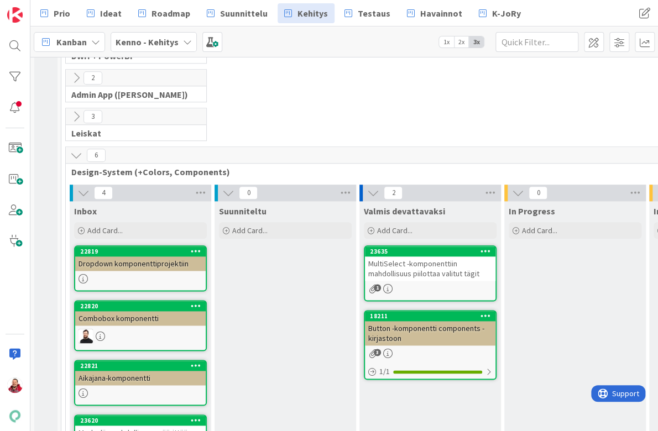
click at [77, 149] on icon at bounding box center [76, 155] width 12 height 12
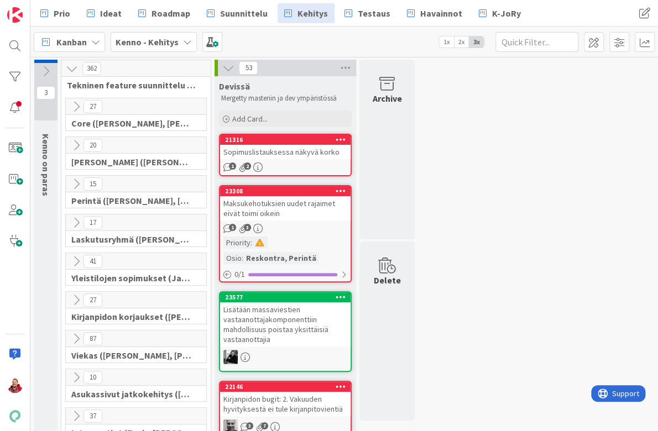
scroll to position [0, 0]
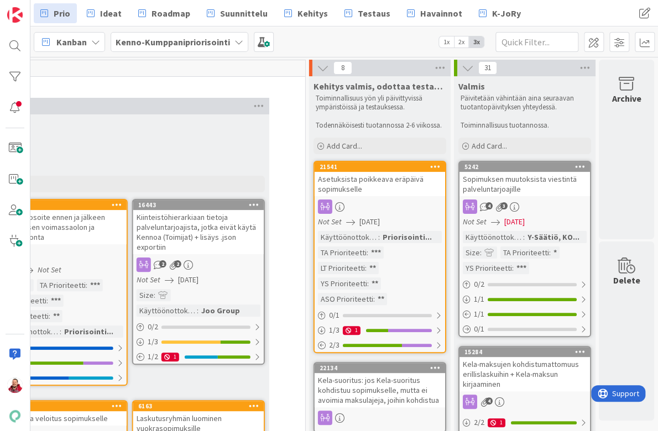
scroll to position [0, 1193]
click at [386, 200] on div at bounding box center [380, 207] width 131 height 14
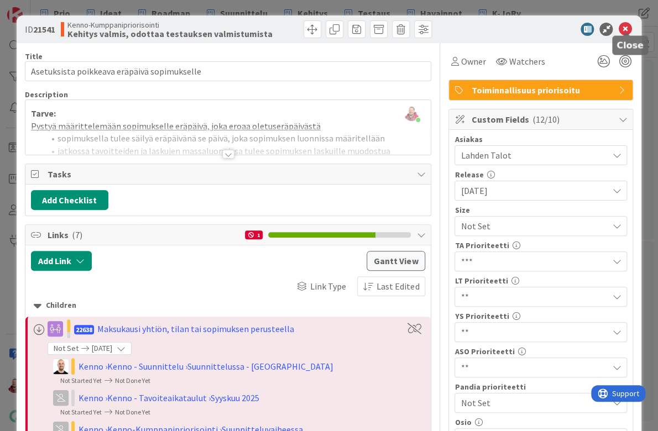
click at [623, 29] on icon at bounding box center [624, 29] width 13 height 13
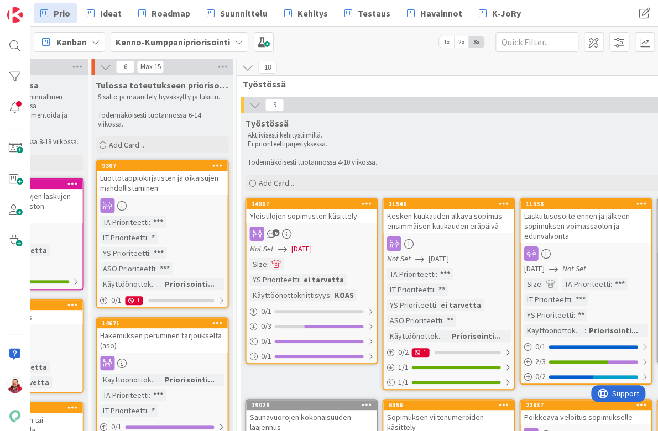
scroll to position [1, 673]
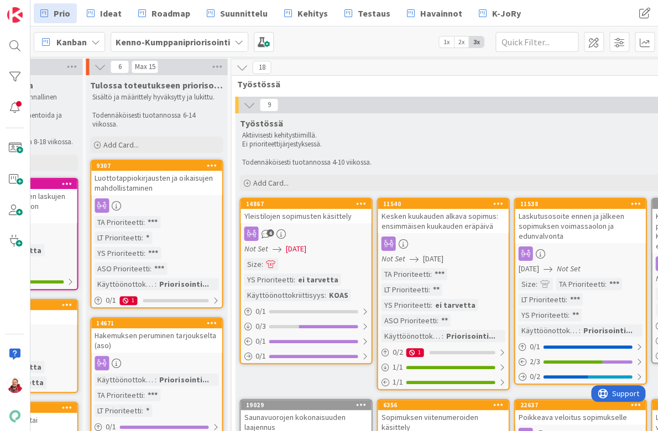
click at [310, 209] on div "Yleistilojen sopimusten käsittely" at bounding box center [306, 216] width 131 height 14
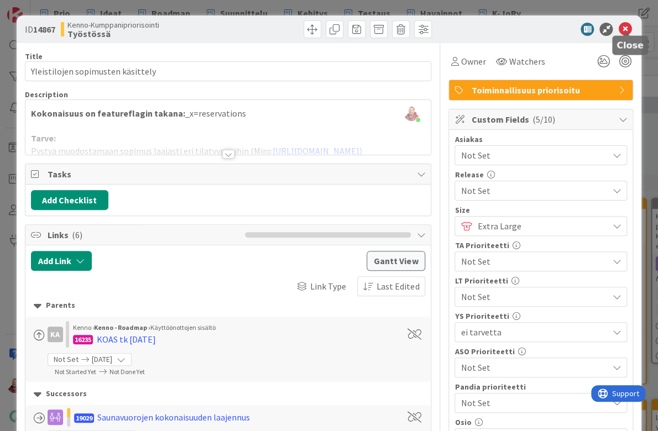
click at [628, 28] on icon at bounding box center [624, 29] width 13 height 13
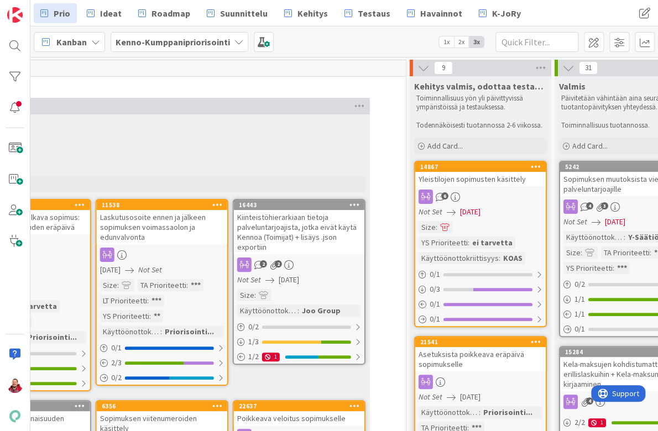
click at [467, 176] on div "14867 Yleistilojen sopimusten käsittely 6 Not Set 31/08/2025 Size : YS Priorite…" at bounding box center [480, 244] width 133 height 166
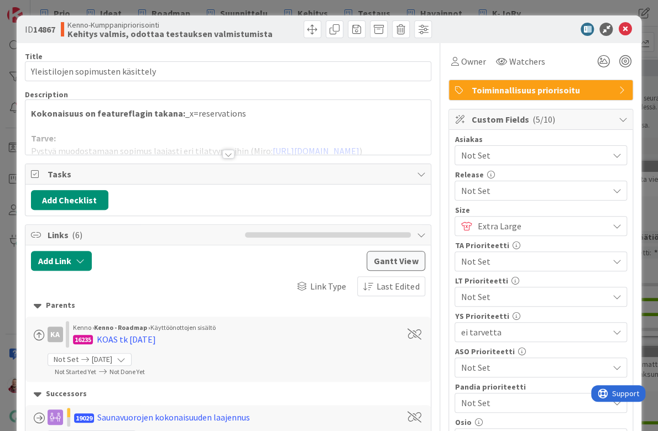
click at [228, 150] on div at bounding box center [228, 154] width 12 height 9
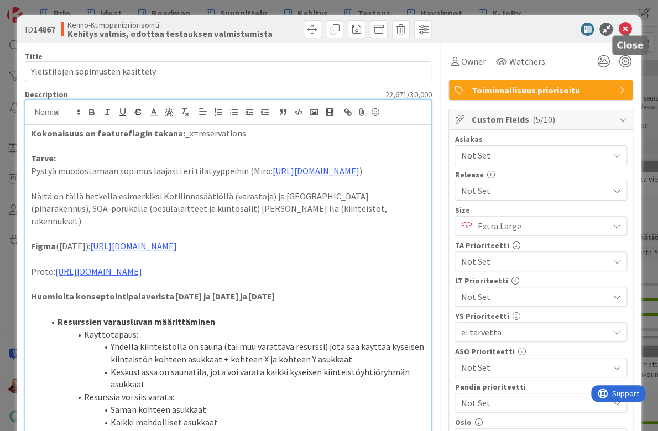
click at [626, 24] on icon at bounding box center [624, 29] width 13 height 13
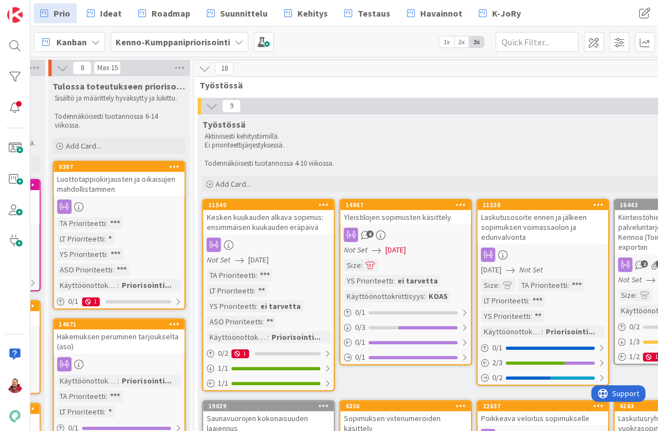
click at [417, 210] on div "Yleistilojen sopimusten käsittely" at bounding box center [405, 217] width 131 height 14
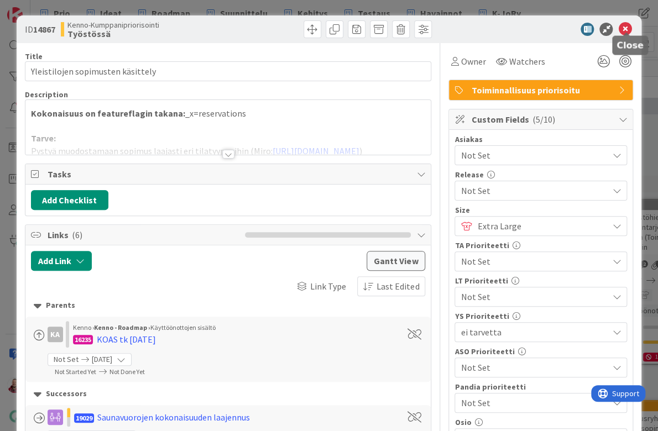
click at [624, 27] on icon at bounding box center [624, 29] width 13 height 13
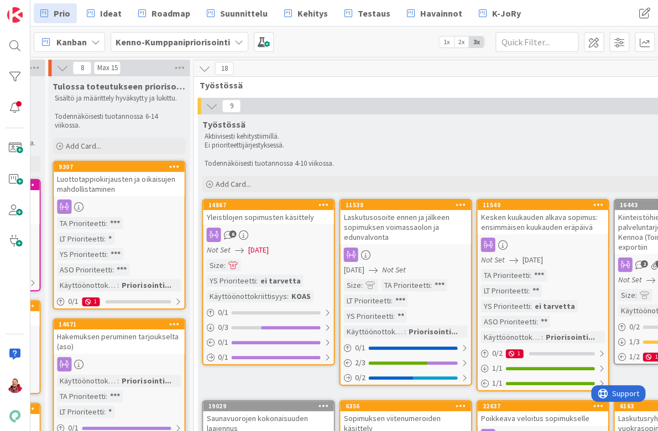
click at [290, 210] on div "Yleistilojen sopimusten käsittely" at bounding box center [268, 217] width 131 height 14
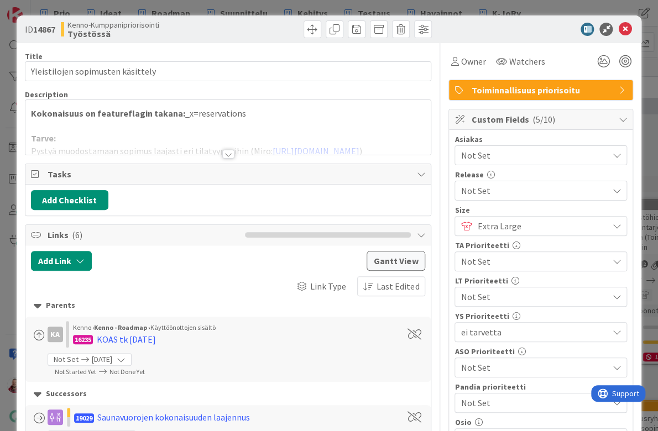
click at [227, 150] on div at bounding box center [228, 154] width 12 height 9
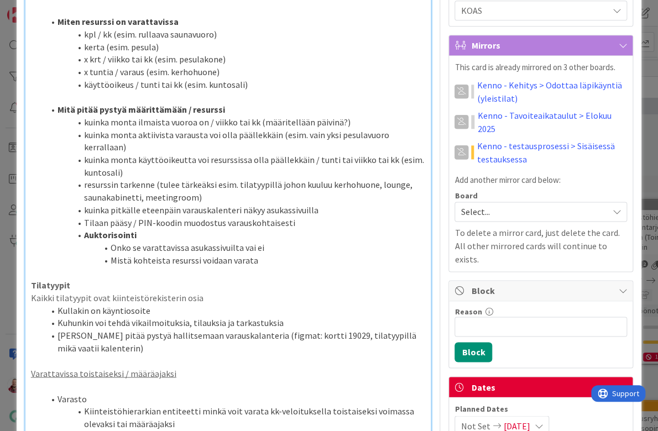
scroll to position [549, 0]
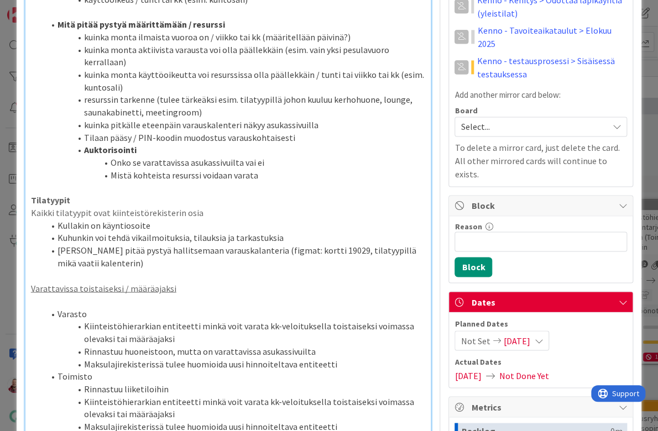
click at [538, 336] on icon at bounding box center [538, 340] width 9 height 9
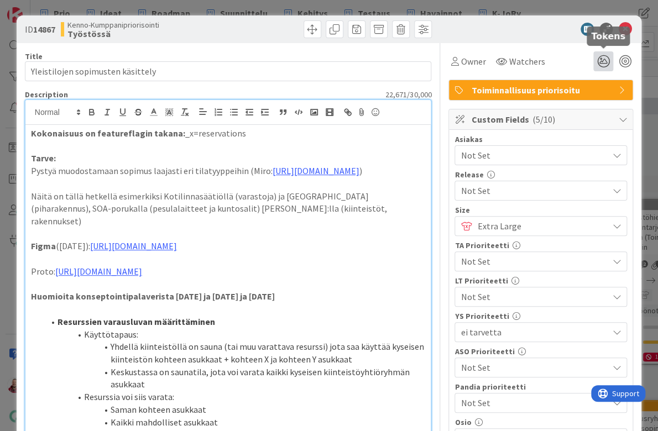
scroll to position [0, 0]
click at [623, 24] on icon at bounding box center [624, 29] width 13 height 13
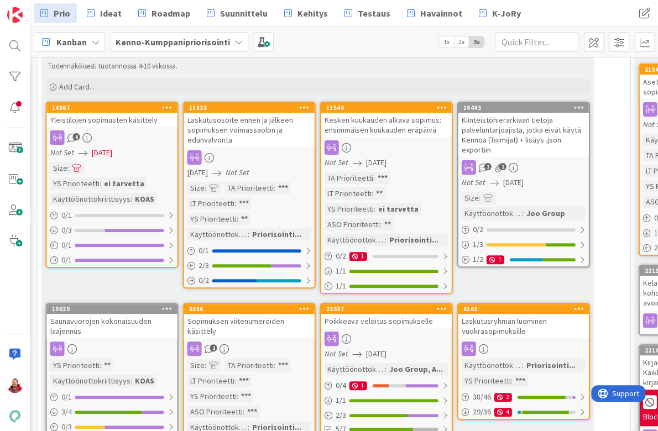
scroll to position [102, 867]
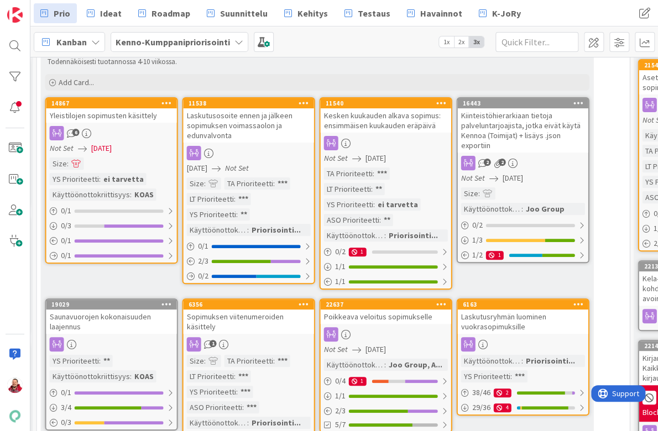
click at [117, 143] on div "Not Set 31/08/2025" at bounding box center [113, 149] width 127 height 12
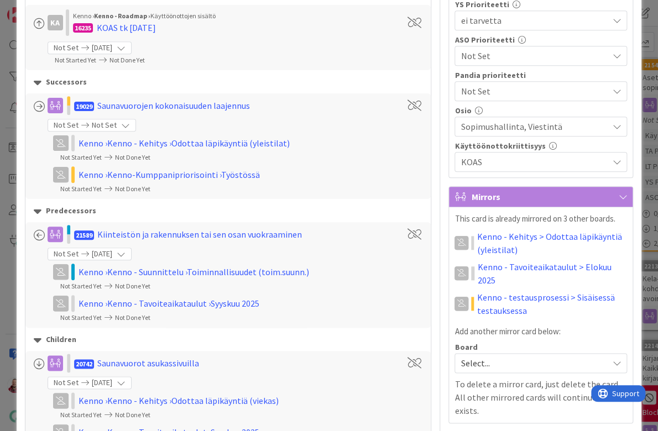
scroll to position [487, 0]
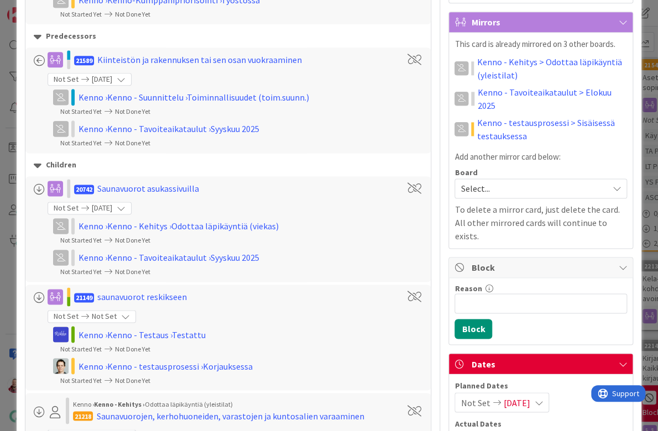
click at [514, 396] on span "31/08/2025" at bounding box center [516, 402] width 27 height 13
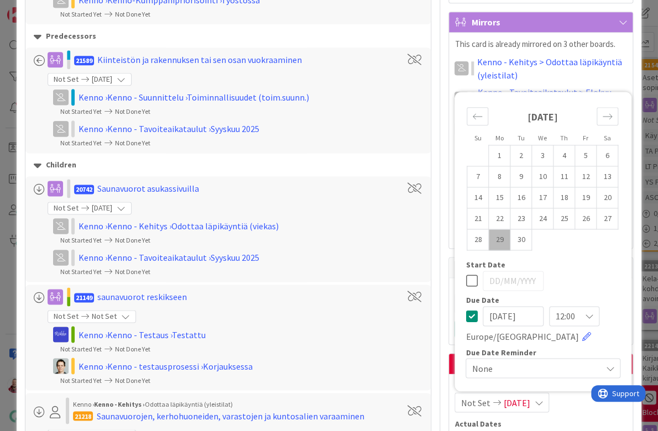
click at [381, 289] on div "21149 saunavuorot reskikseen" at bounding box center [214, 296] width 367 height 15
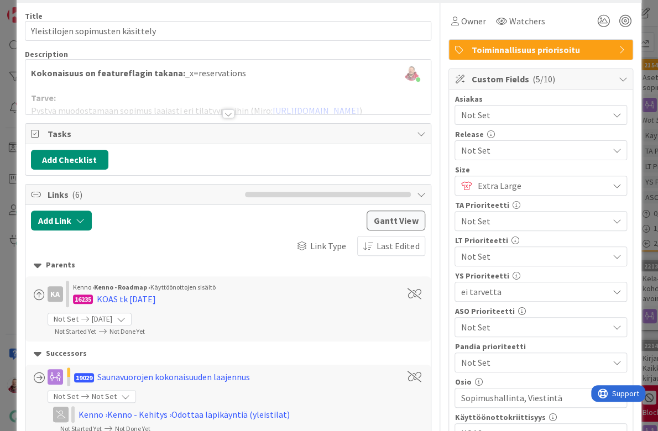
scroll to position [39, 0]
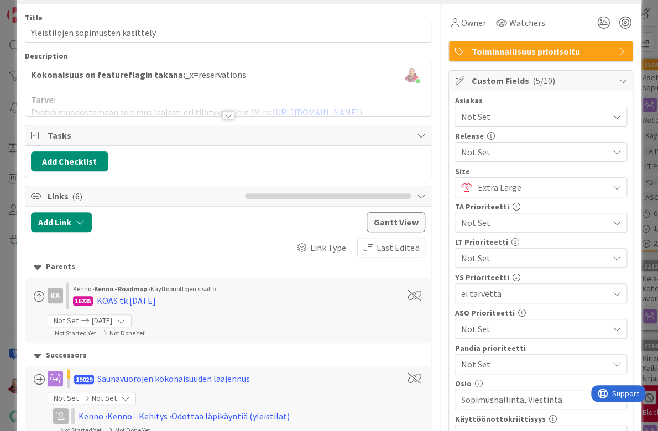
click at [522, 45] on span "Toiminnallisuus priorisoitu" at bounding box center [542, 51] width 142 height 13
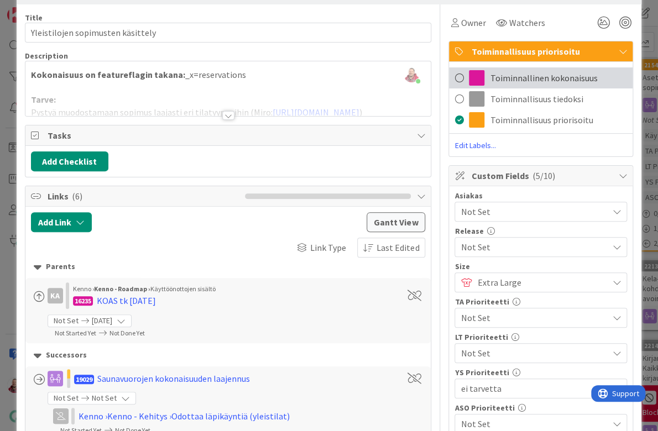
click at [511, 71] on span "Toiminnallinen kokonaisuus" at bounding box center [543, 77] width 107 height 13
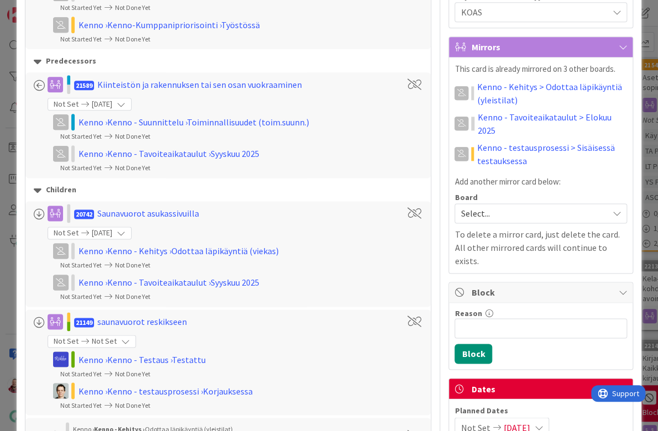
scroll to position [480, 0]
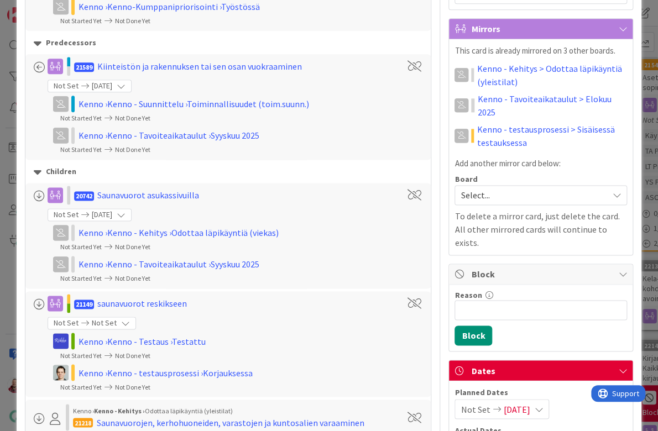
click at [517, 381] on div "Planned Dates Not Set 31/08/2025 Su Mo Tu We Th Fr Sa August 2025 1 2 3 4 5 6 7…" at bounding box center [541, 418] width 184 height 75
click at [516, 403] on span "31/08/2025" at bounding box center [516, 409] width 27 height 13
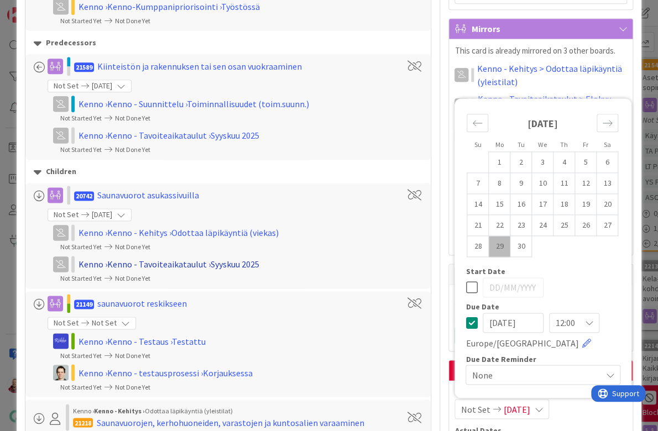
click at [354, 258] on div "Kenno › Kenno - Tavoiteaikataulut › Syyskuu 2025" at bounding box center [223, 264] width 288 height 13
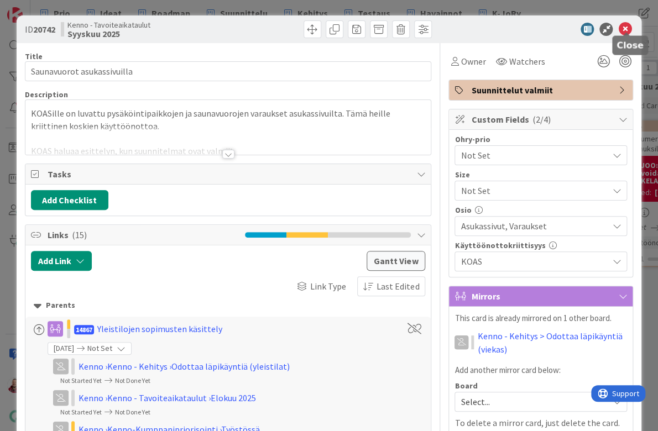
click at [626, 24] on icon at bounding box center [624, 29] width 13 height 13
click at [625, 25] on icon at bounding box center [624, 29] width 13 height 13
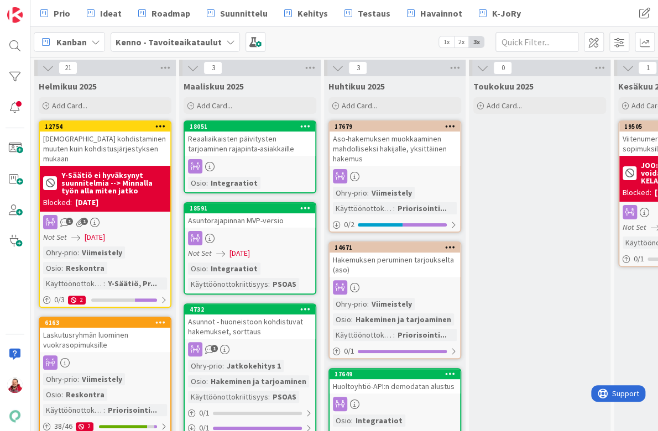
click at [133, 38] on b "Kenno - Tavoiteaikataulut" at bounding box center [169, 42] width 106 height 11
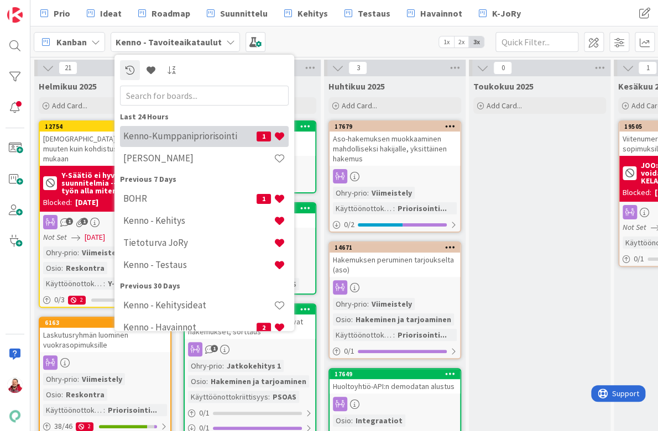
click at [153, 142] on div "Kenno-Kumppanipriorisointi 1" at bounding box center [204, 136] width 169 height 21
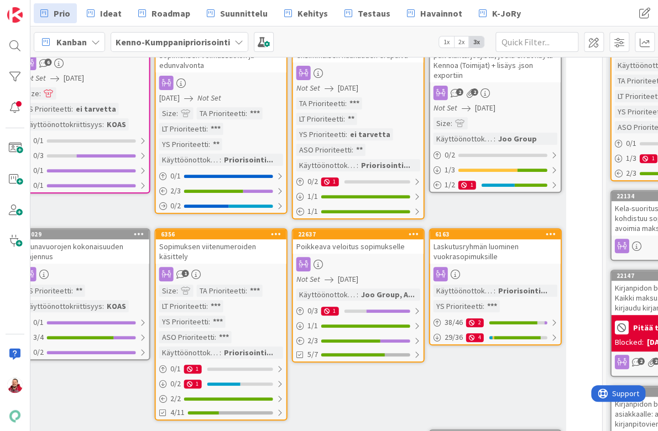
scroll to position [171, 895]
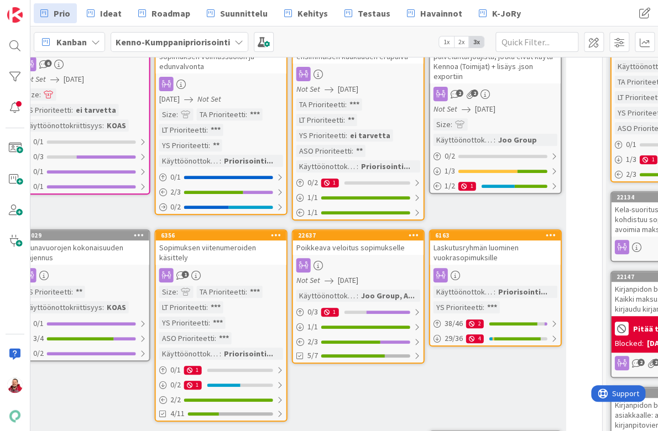
click at [491, 241] on div "Laskutusryhmän luominen vuokrasopimuksille" at bounding box center [495, 253] width 131 height 24
click at [475, 241] on div "Laskutusryhmän luominen vuokrasopimuksille" at bounding box center [495, 253] width 131 height 24
click at [355, 241] on div "Poikkeava veloitus sopimukselle" at bounding box center [358, 248] width 131 height 14
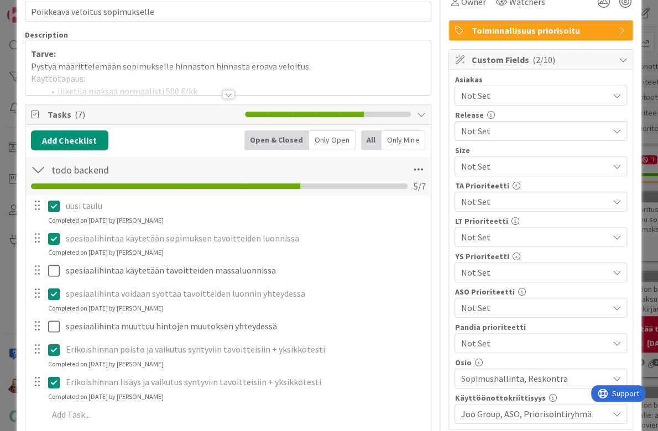
scroll to position [262, 0]
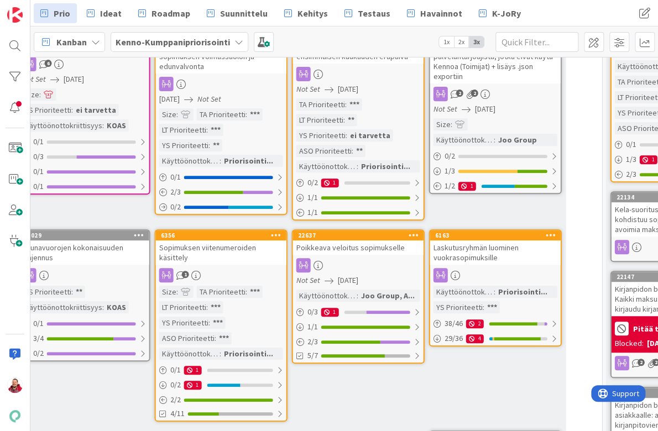
click at [489, 231] on div "6163" at bounding box center [495, 236] width 131 height 10
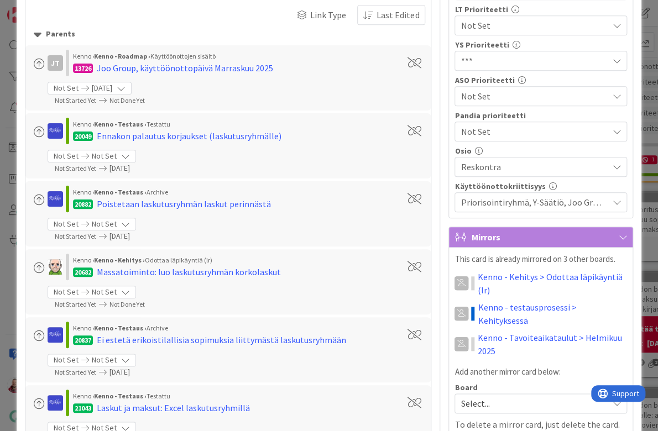
scroll to position [256, 0]
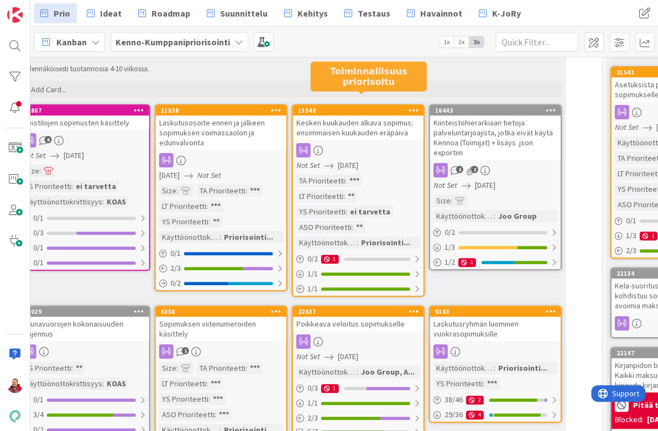
click at [351, 116] on div "Kesken kuukauden alkava sopimus: ensimmäisen kuukauden eräpäivä" at bounding box center [358, 128] width 131 height 24
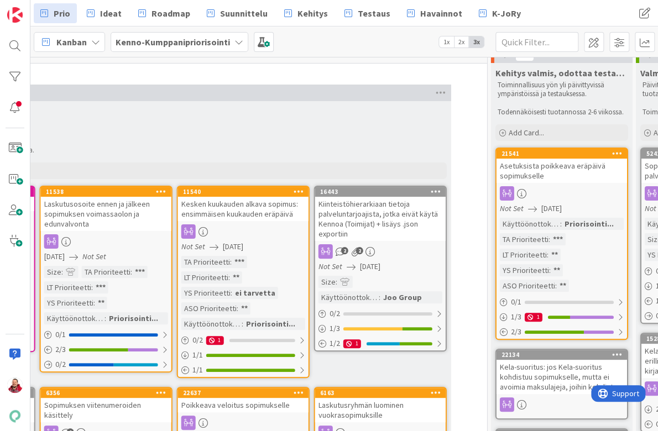
scroll to position [12, 1012]
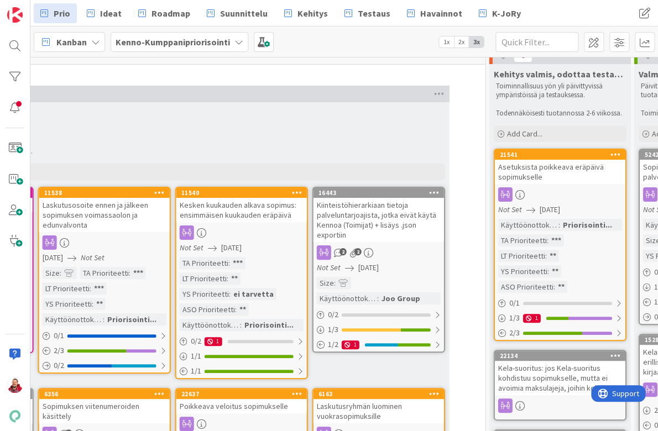
click at [89, 399] on div "Sopimuksen viitenumeroiden käsittely" at bounding box center [104, 411] width 131 height 24
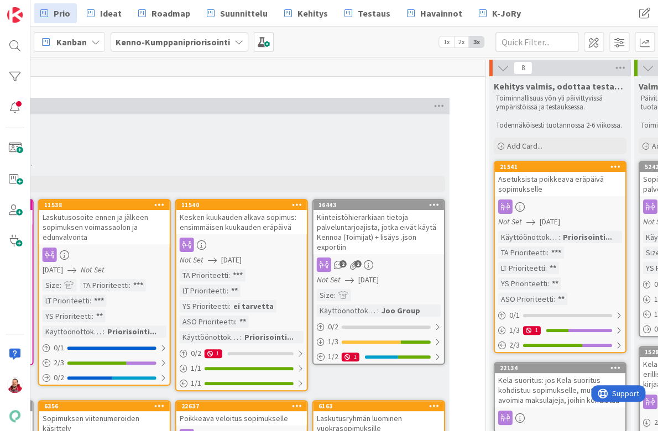
click at [139, 214] on div "Laskutusosoite ennen ja jälkeen sopimuksen voimassaolon ja edunvalvonta" at bounding box center [104, 227] width 131 height 34
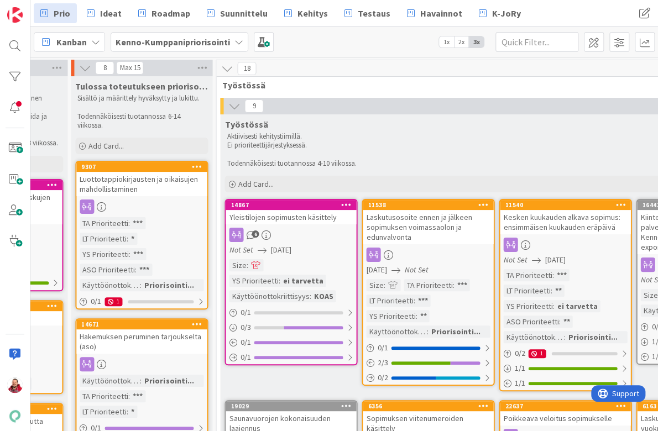
click at [114, 172] on div "Luottotappiokirjausten ja oikaisujen mahdollistaminen" at bounding box center [141, 184] width 131 height 24
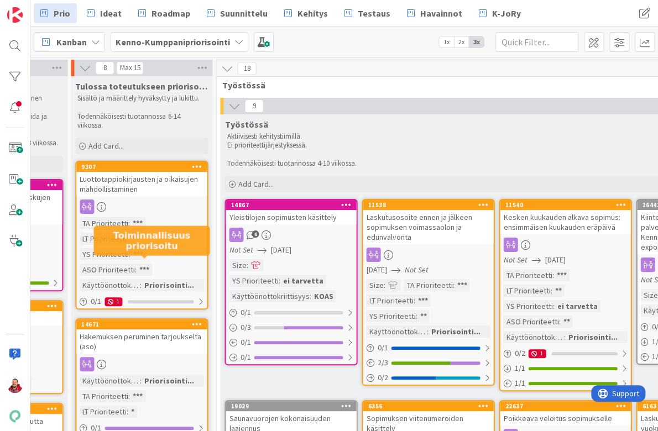
click at [128, 330] on div "Hakemuksen peruminen tarjoukselta (aso)" at bounding box center [141, 342] width 131 height 24
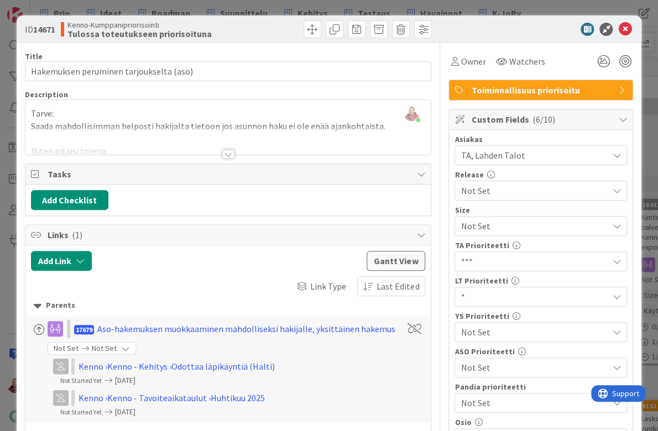
click at [230, 150] on div at bounding box center [228, 154] width 12 height 9
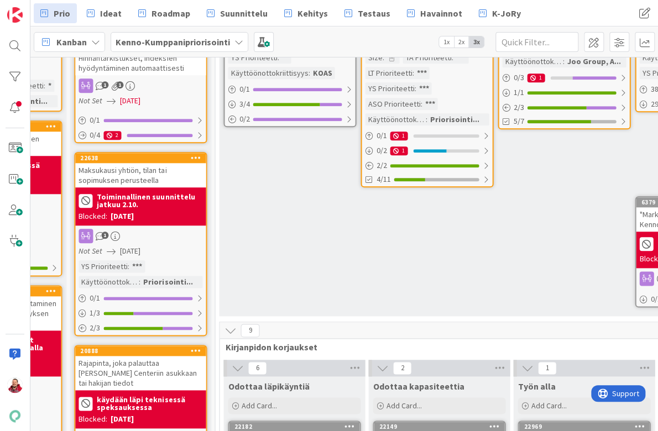
click at [133, 356] on div "Rajapinta, joka palauttaa Elisa Desk Call Centeriin asukkaan tai hakijan tiedot" at bounding box center [140, 373] width 131 height 34
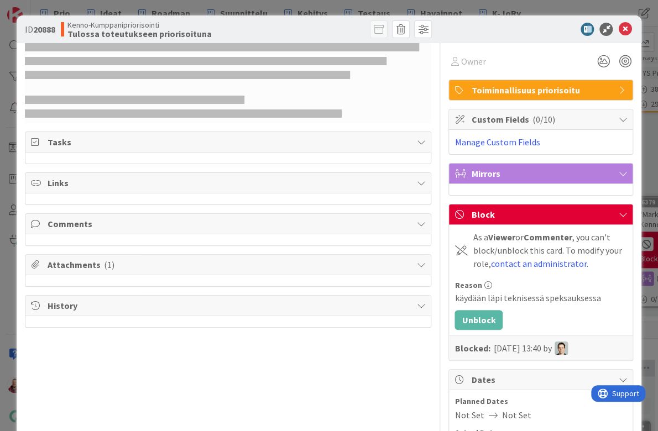
select select "javascript"
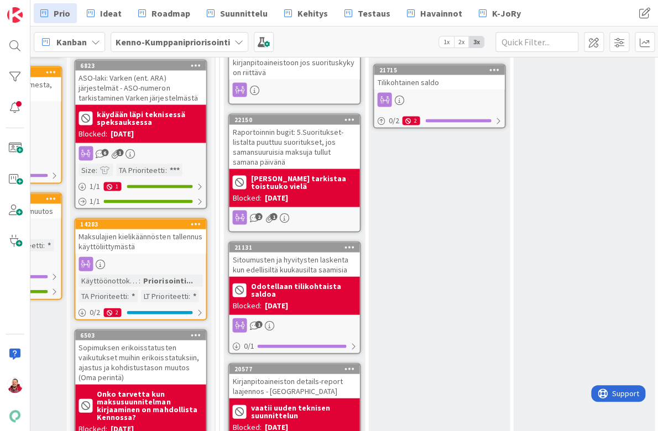
click at [142, 390] on b "Onko tarvetta kun maksusuunnitelman kirjaaminen on mahdollista Kennossa?" at bounding box center [150, 405] width 106 height 31
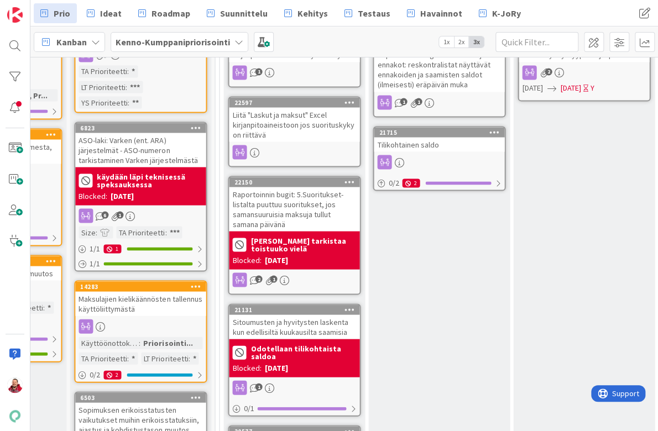
click at [124, 292] on div "Maksulajien kielikäännösten tallennus käyttöliittymästä" at bounding box center [140, 304] width 131 height 24
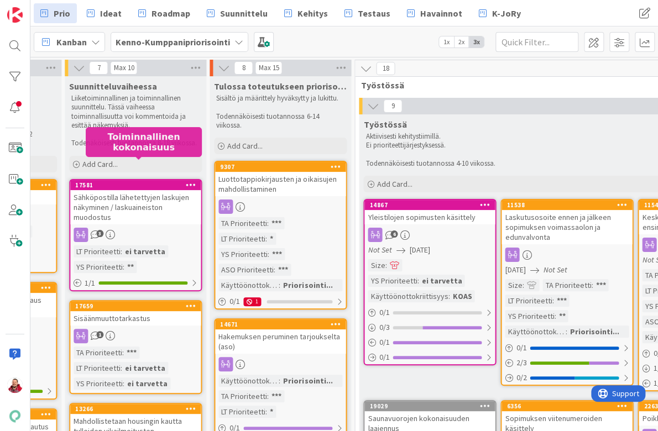
click at [119, 190] on div "Sähköpostilla lähetettyjen laskujen näkyminen / laskuaineiston muodostus" at bounding box center [135, 207] width 131 height 34
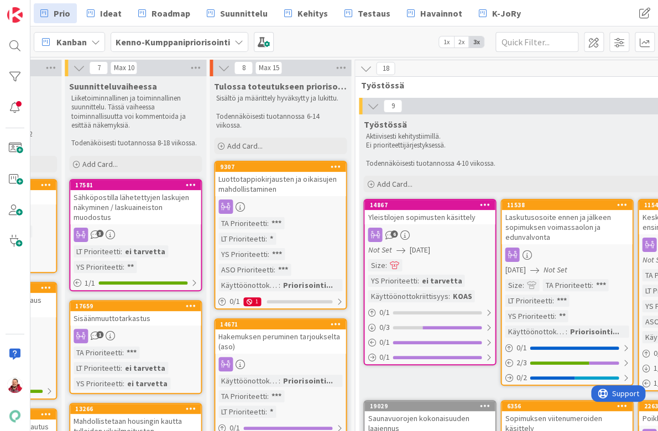
click at [111, 311] on div "Sisäänmuuttotarkastus" at bounding box center [135, 318] width 131 height 14
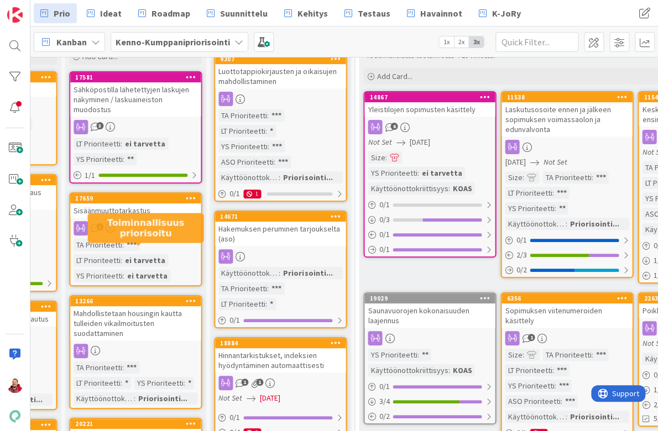
click at [96, 306] on div "Mahdollistetaan housingin kautta tulleiden vikailmoitusten suodattaminen" at bounding box center [135, 323] width 131 height 34
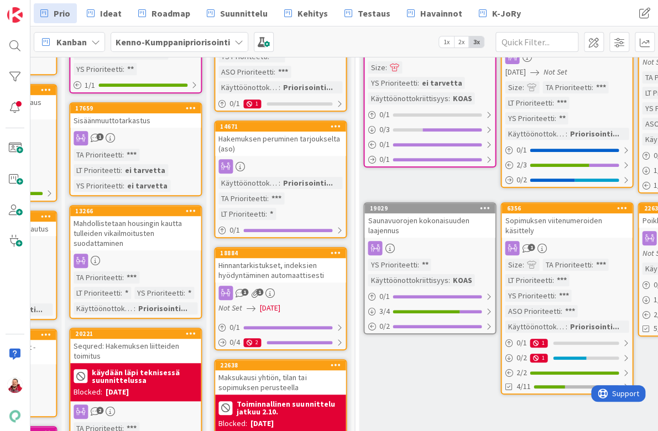
click at [90, 363] on div "käydään läpi teknisessä suunnittelussa Blocked: 13/08/2025" at bounding box center [135, 382] width 131 height 38
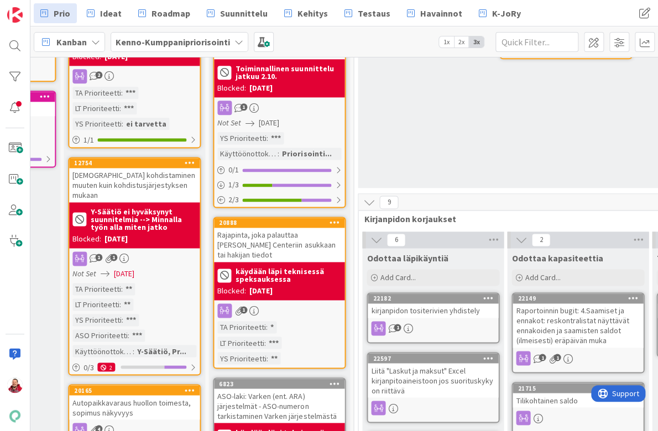
scroll to position [586, 550]
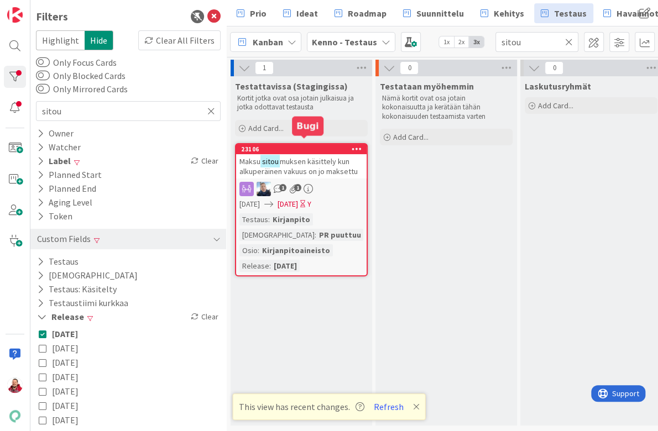
scroll to position [831, 0]
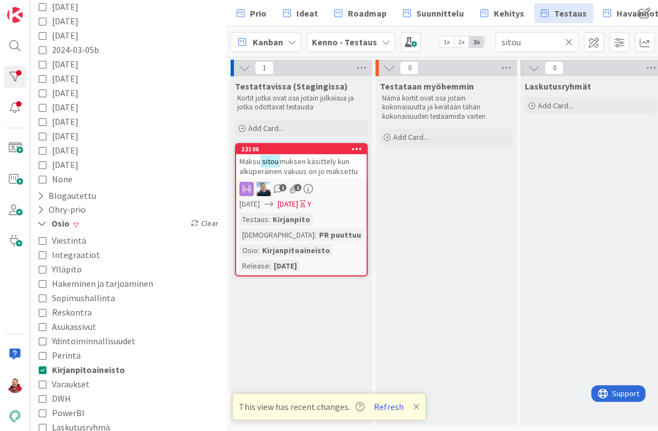
type input "sitou"
click at [568, 37] on icon at bounding box center [569, 42] width 8 height 10
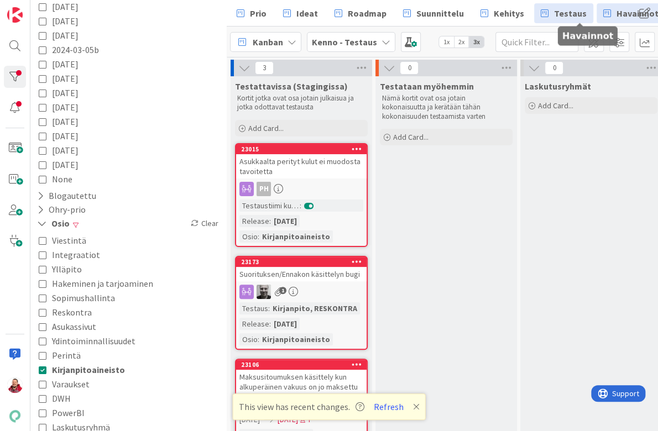
click at [617, 12] on span "Havainnot" at bounding box center [638, 13] width 42 height 13
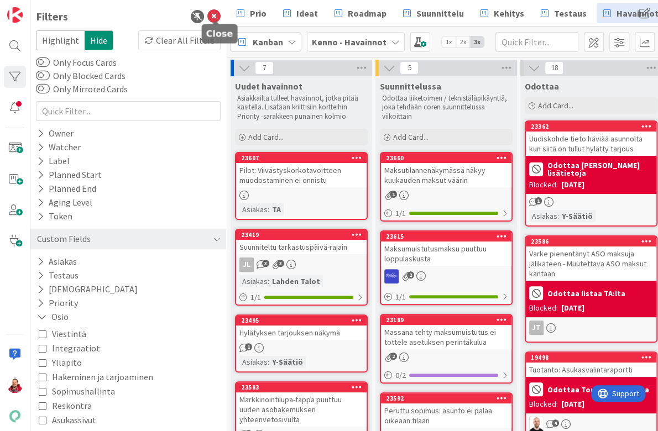
click at [215, 15] on icon at bounding box center [213, 16] width 13 height 13
